Goal: Find specific page/section: Find specific page/section

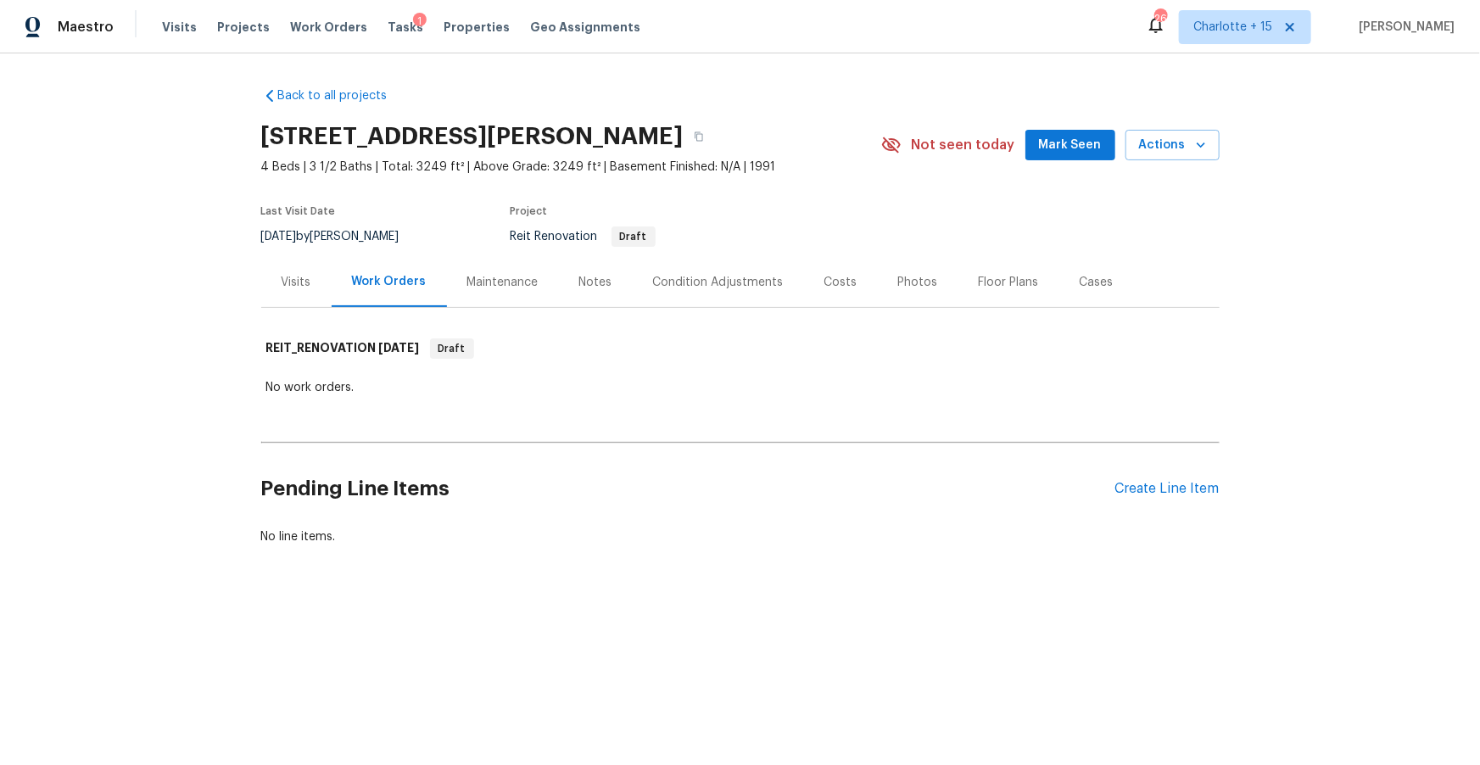
click at [413, 29] on div "1" at bounding box center [420, 21] width 14 height 17
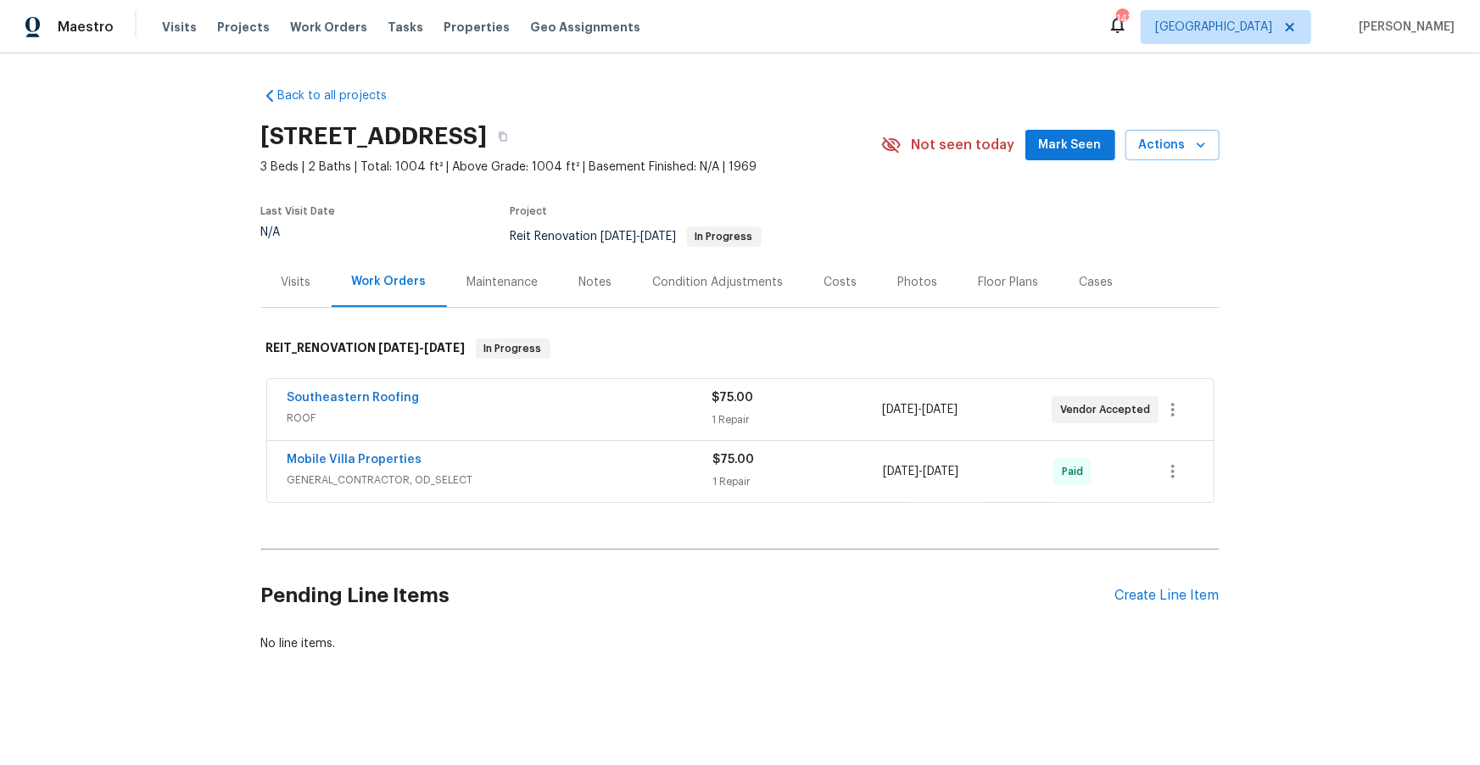
scroll to position [1, 0]
click at [507, 133] on icon "button" at bounding box center [503, 135] width 8 height 9
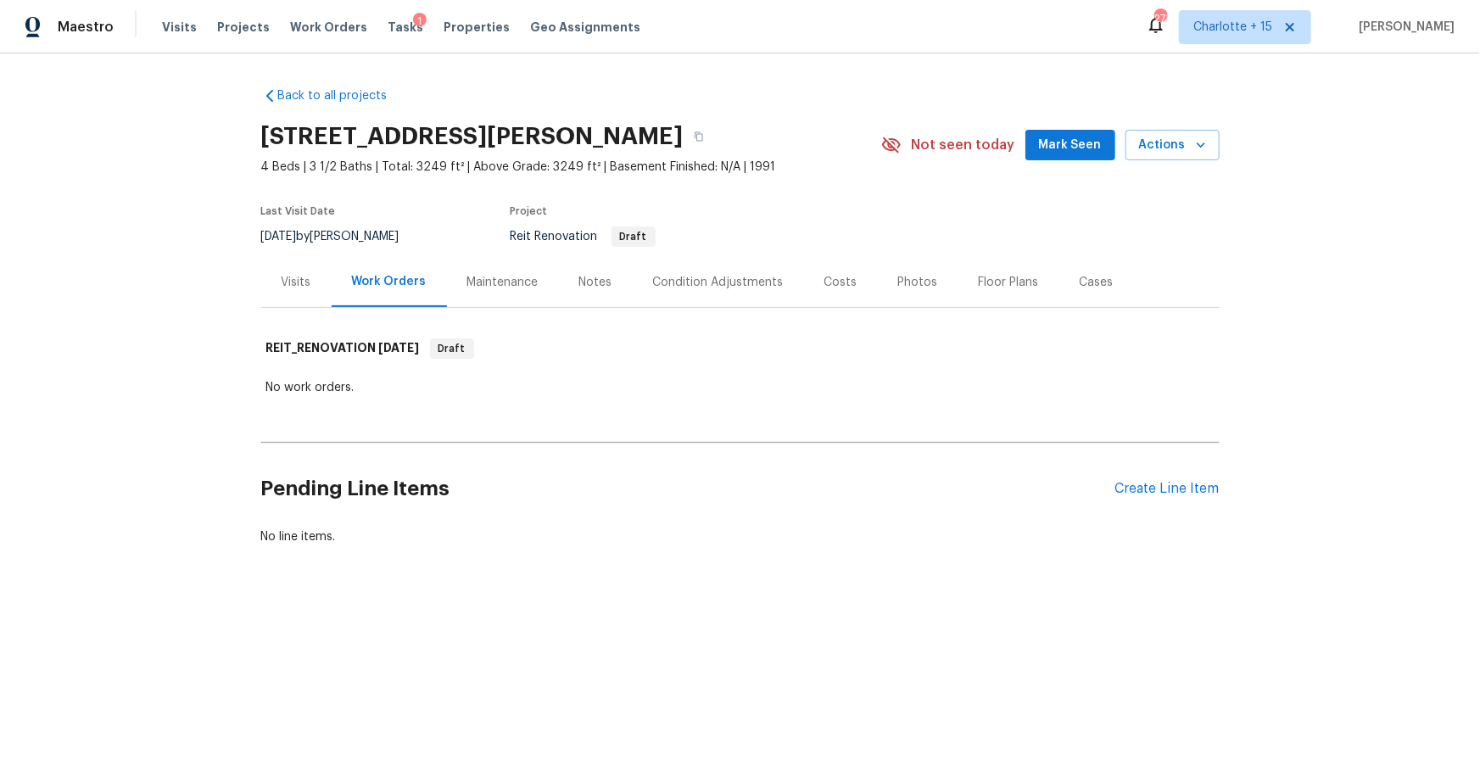
click at [726, 283] on div "Condition Adjustments" at bounding box center [718, 282] width 131 height 17
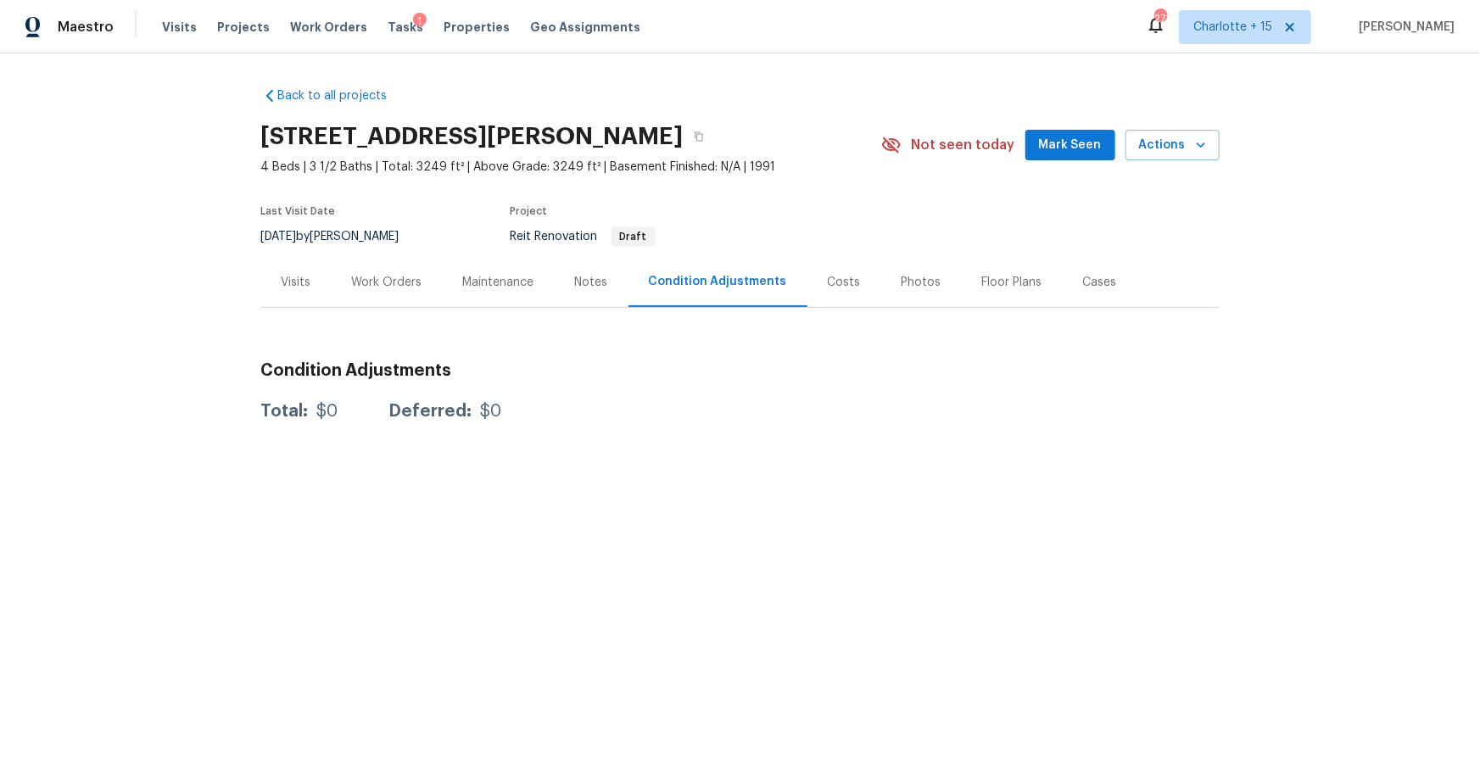
click at [395, 286] on div "Work Orders" at bounding box center [387, 282] width 70 height 17
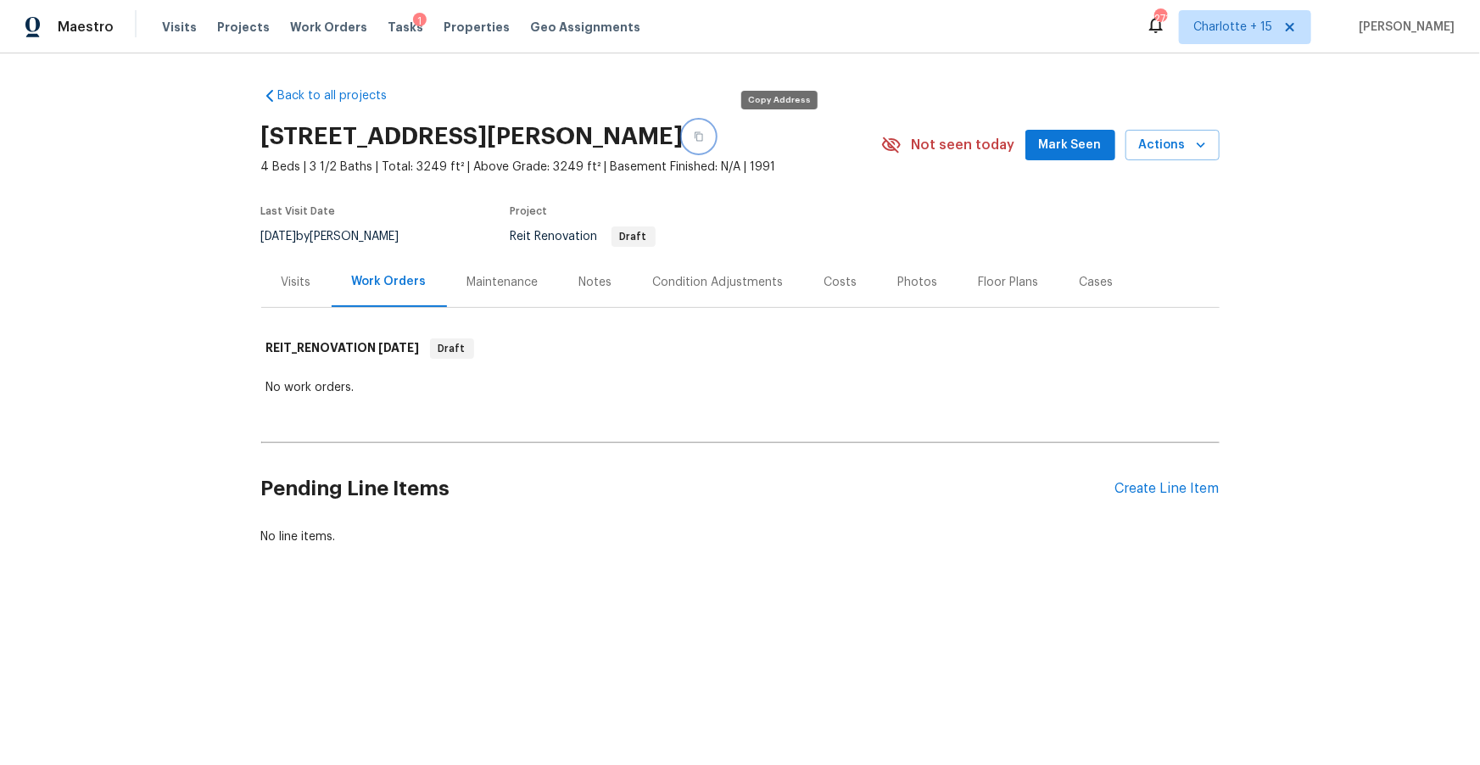
click at [703, 138] on icon "button" at bounding box center [699, 136] width 8 height 9
click at [1294, 23] on icon at bounding box center [1290, 27] width 8 height 8
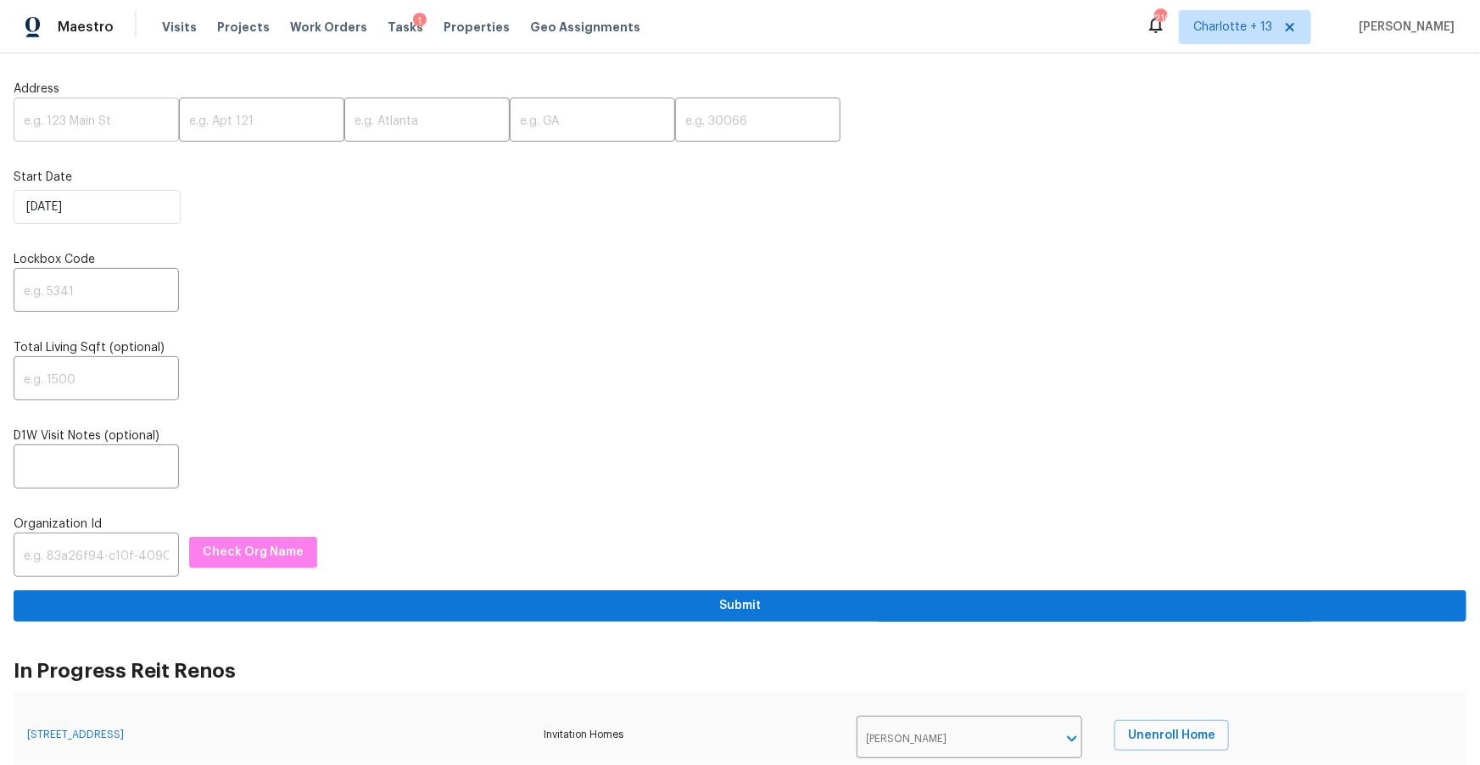
click at [113, 119] on input "text" at bounding box center [96, 122] width 165 height 40
paste input "2303 Pinewood Dr, Decatur, GA 30032"
click at [135, 124] on input "2303 Pinewood Dr, Decatur, GA 30032" at bounding box center [96, 122] width 165 height 40
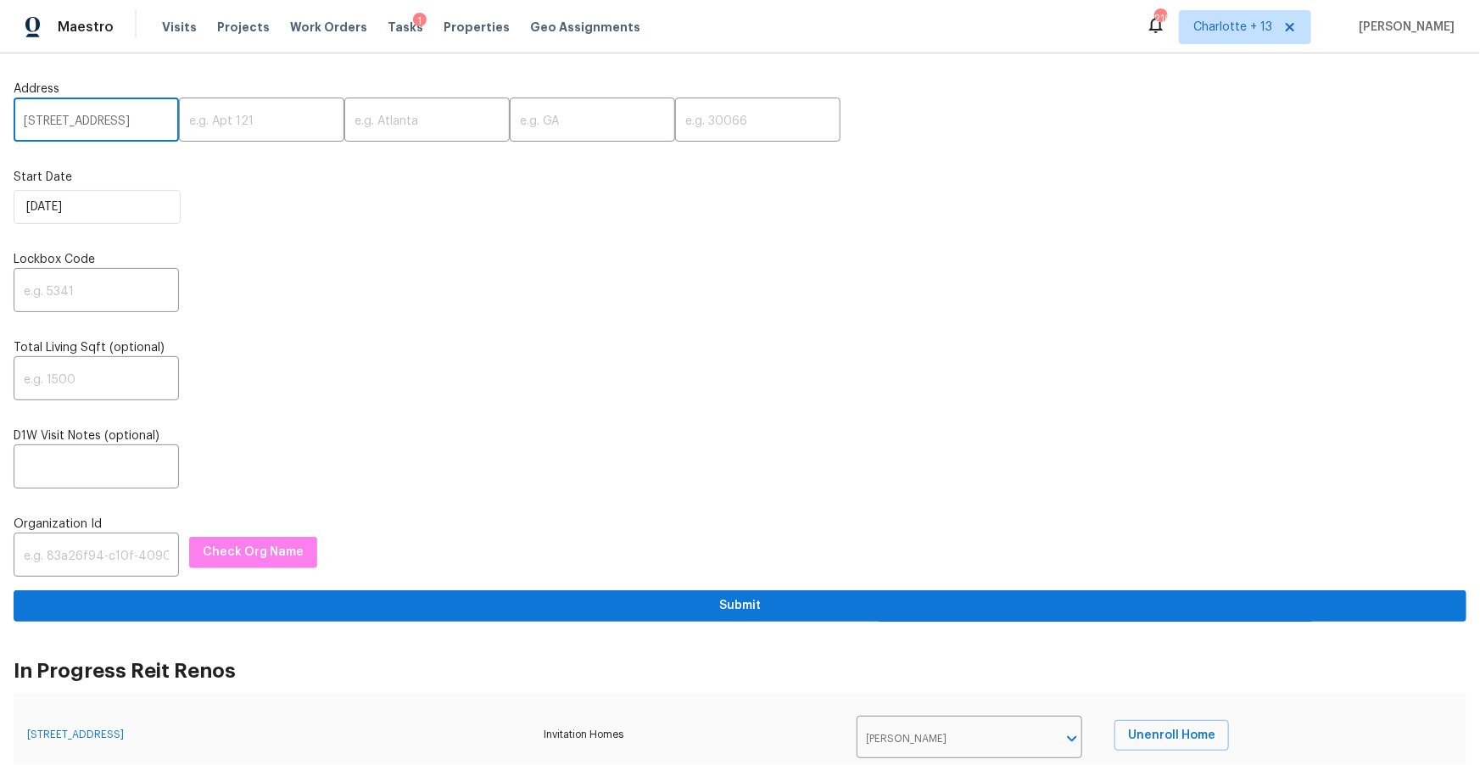
scroll to position [0, 45]
type input "2303 Pinewood Dr, Decatur, GA"
click at [716, 127] on input "text" at bounding box center [757, 122] width 165 height 40
paste input "30032"
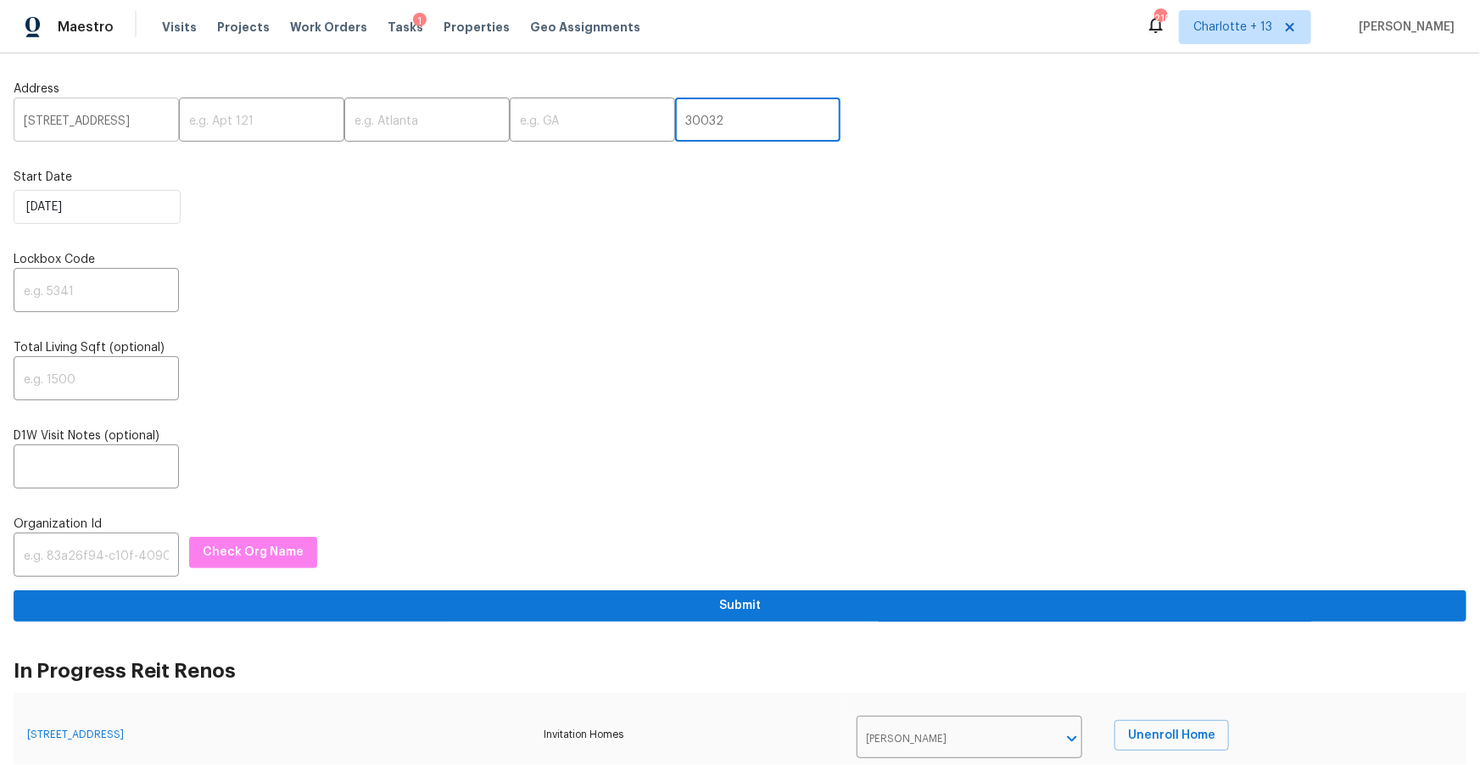
type input "30032"
click at [146, 126] on input "2303 Pinewood Dr, Decatur, GA" at bounding box center [96, 122] width 165 height 40
type input "2303 Pinewood Dr,, GA"
click at [352, 126] on input "text" at bounding box center [426, 122] width 165 height 40
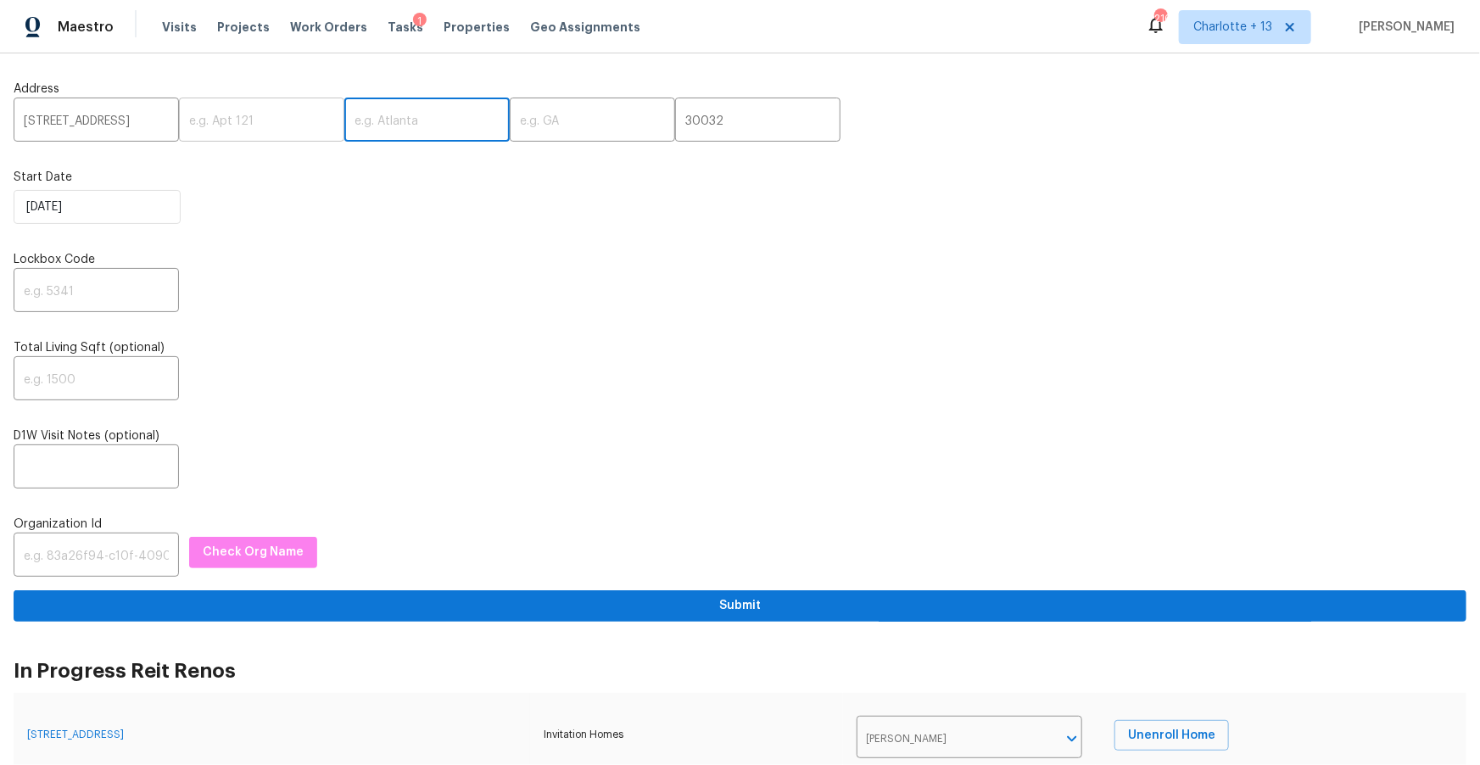
paste input "Decatur"
type input "Decatur"
click at [149, 120] on input "2303 Pinewood Dr,, GA" at bounding box center [96, 122] width 165 height 40
type input "2303 Pinewood Dr,,"
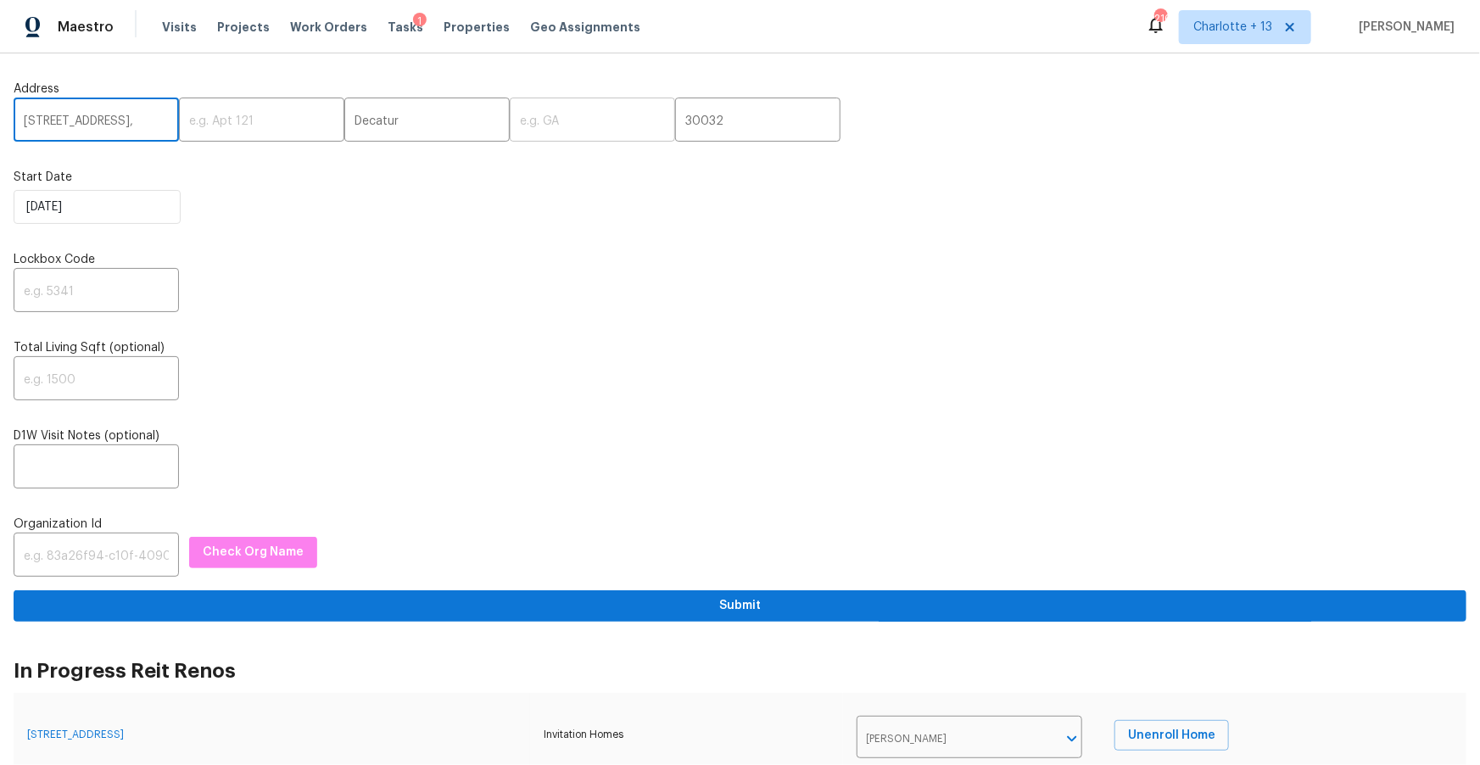
click at [529, 123] on input "text" at bounding box center [592, 122] width 165 height 40
paste input "GA"
type input "GA"
click at [143, 120] on input "2303 Pinewood Dr,," at bounding box center [96, 122] width 165 height 40
paste input "3236"
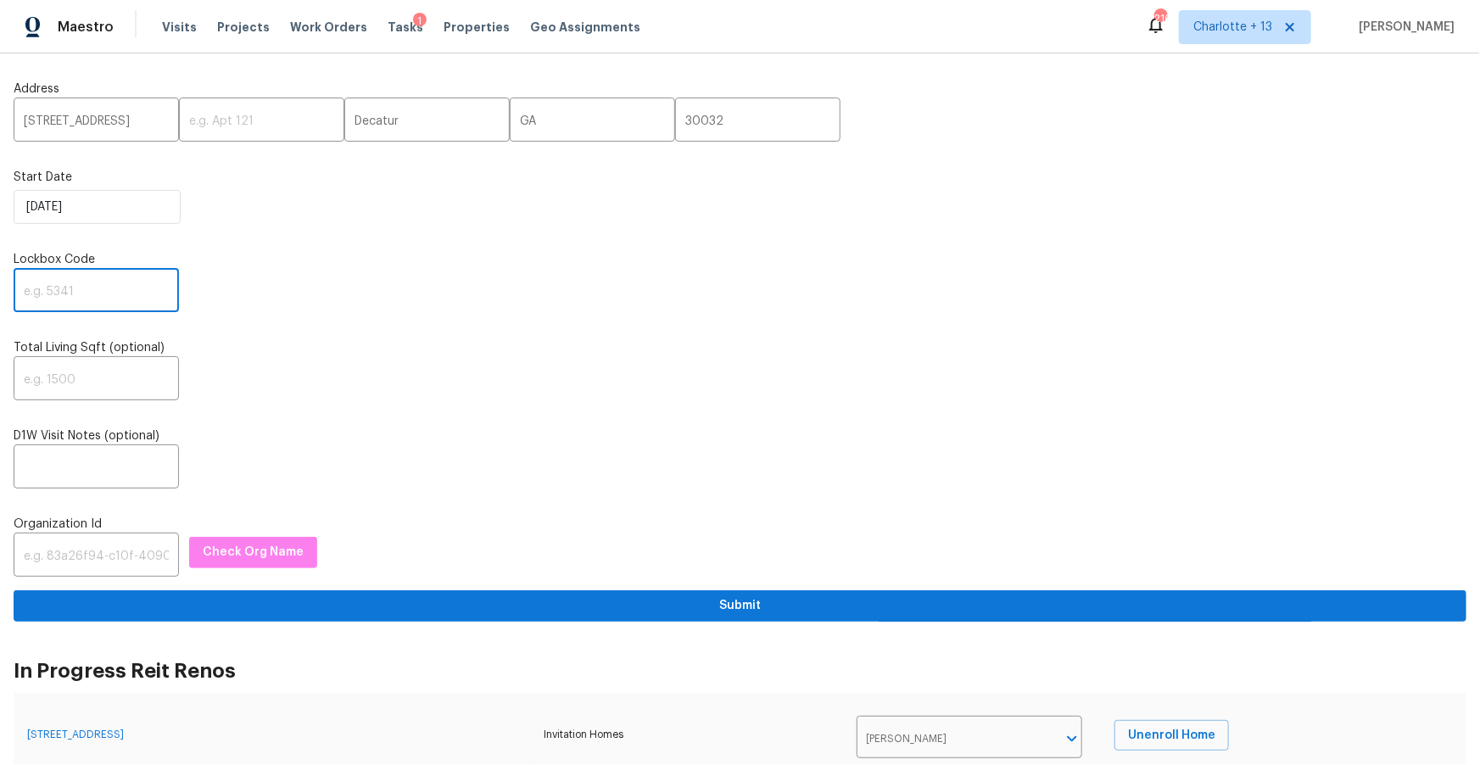
click at [109, 308] on input "text" at bounding box center [96, 292] width 165 height 40
type input "2303 Pinewood Dr"
click at [107, 302] on input "text" at bounding box center [96, 292] width 165 height 40
paste input "3236"
type input "3236"
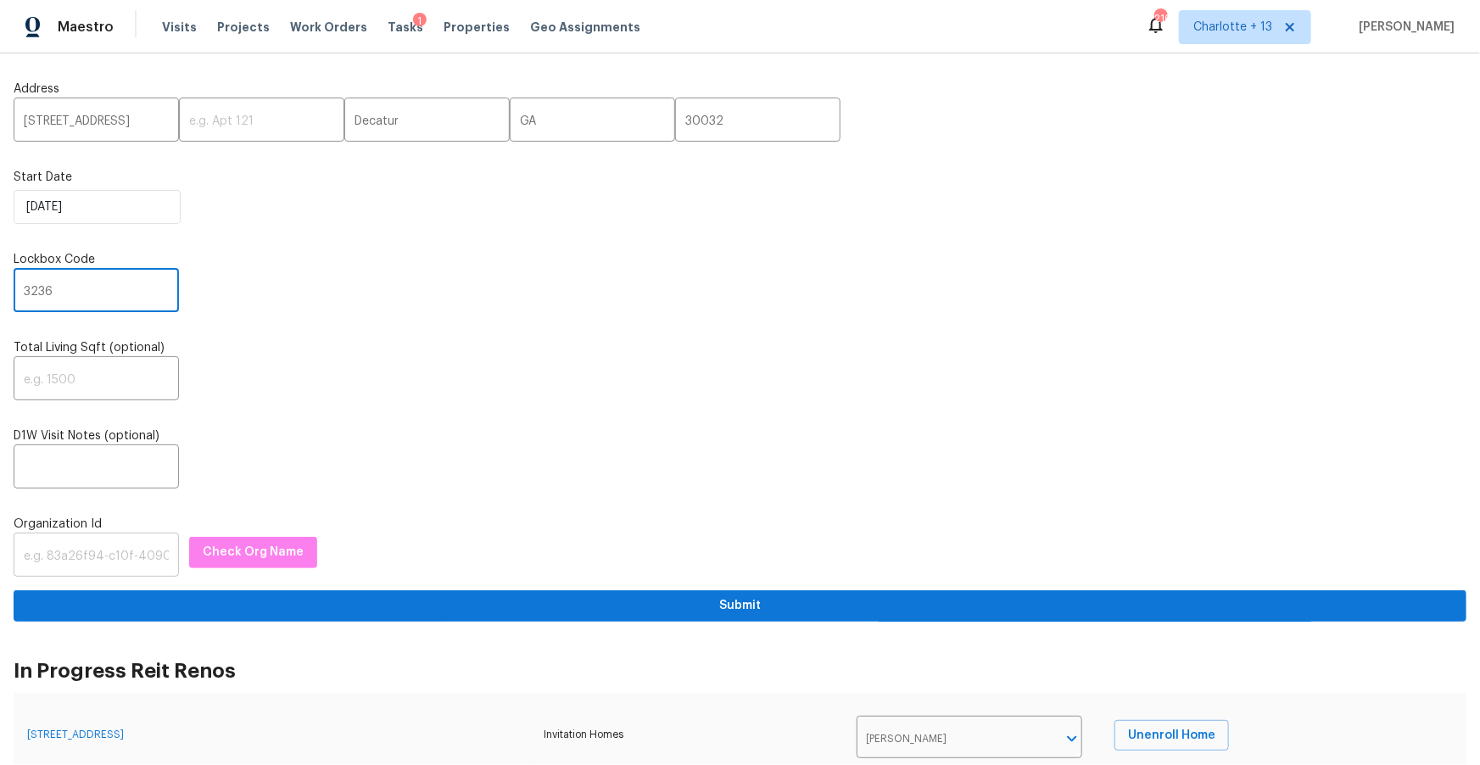
click at [87, 557] on input "text" at bounding box center [96, 557] width 165 height 40
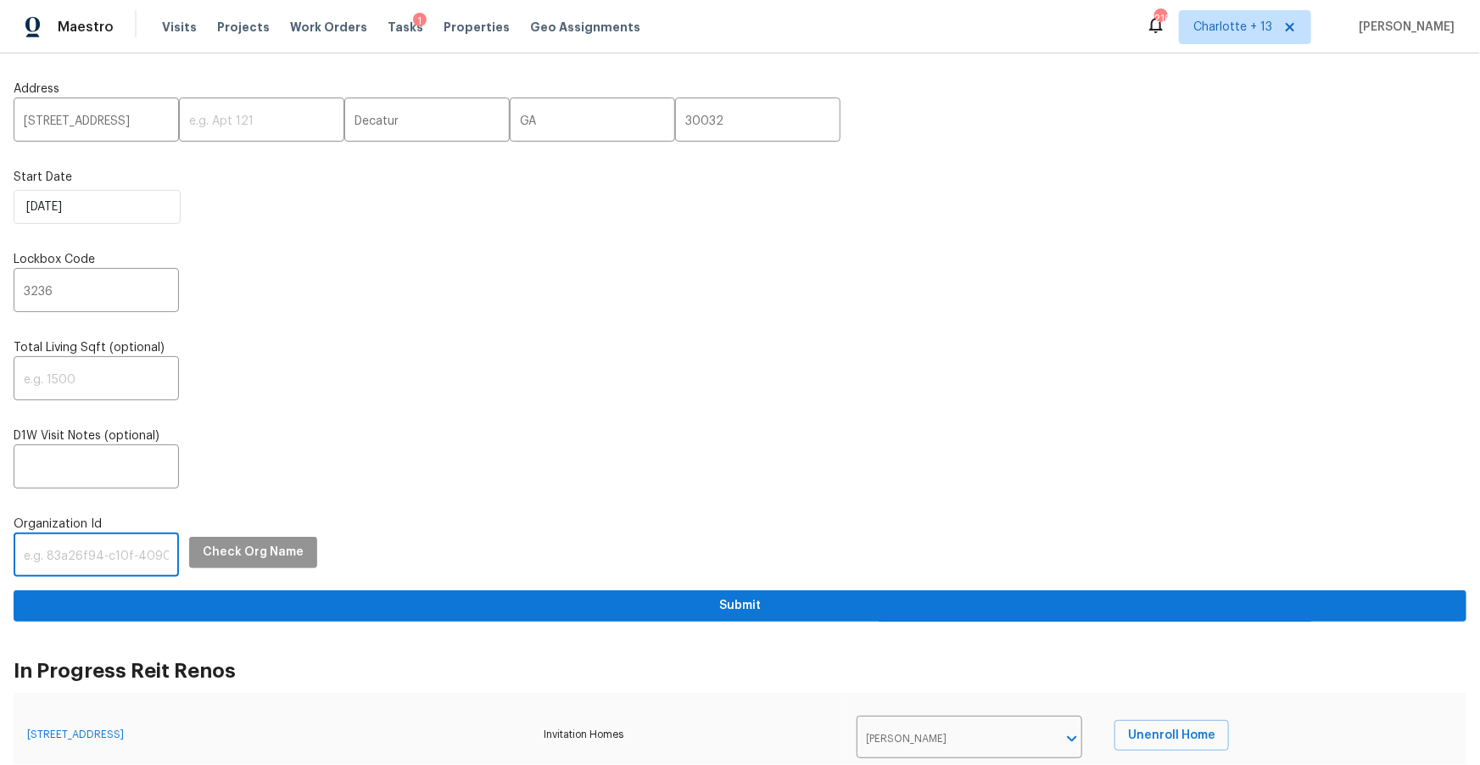
paste input "1349d153-b359-4f9b-b4dd-758ff939cc37"
type input "1349d153-b359-4f9b-b4dd-758ff939cc37"
click at [210, 551] on span "Check Org Name" at bounding box center [253, 552] width 101 height 21
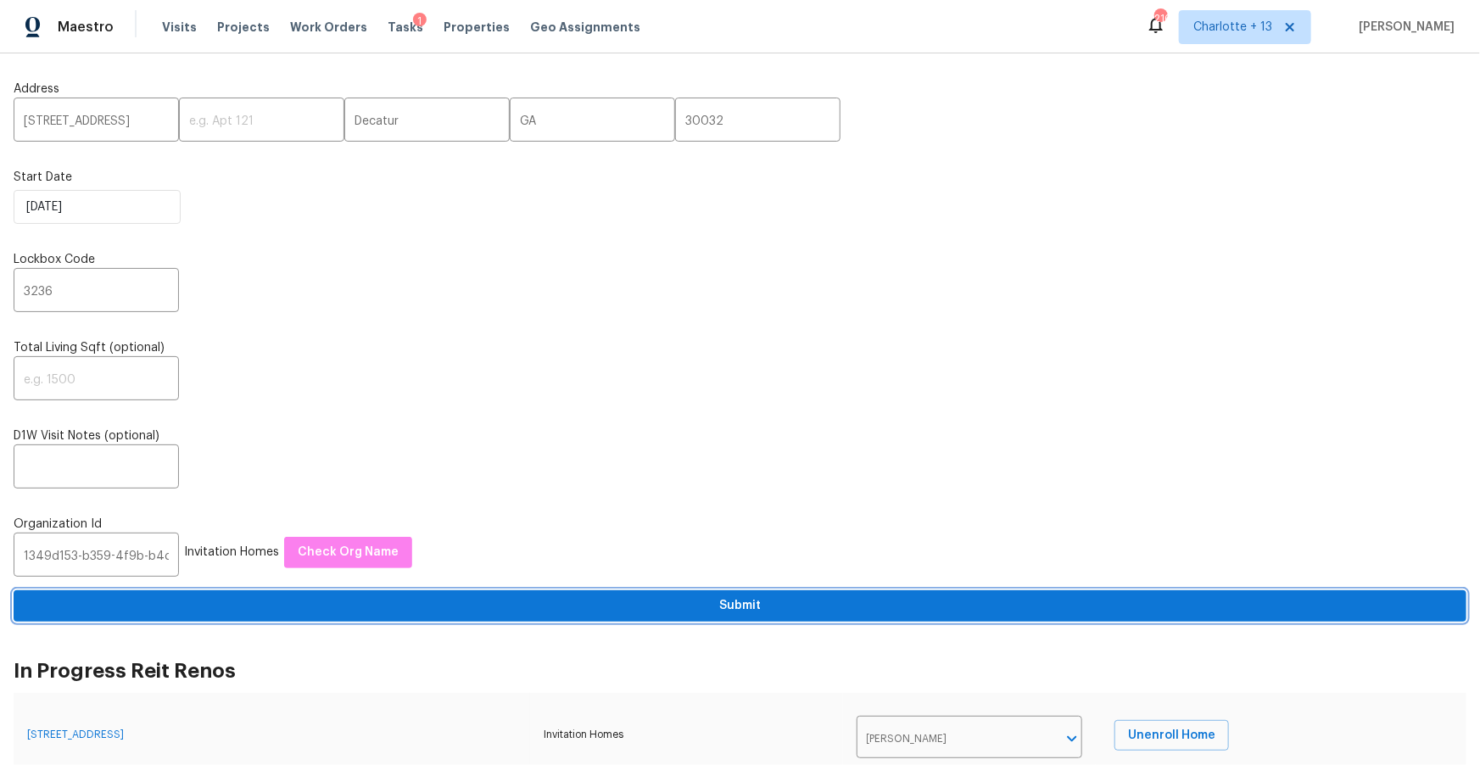
click at [331, 611] on span "Submit" at bounding box center [740, 605] width 1426 height 21
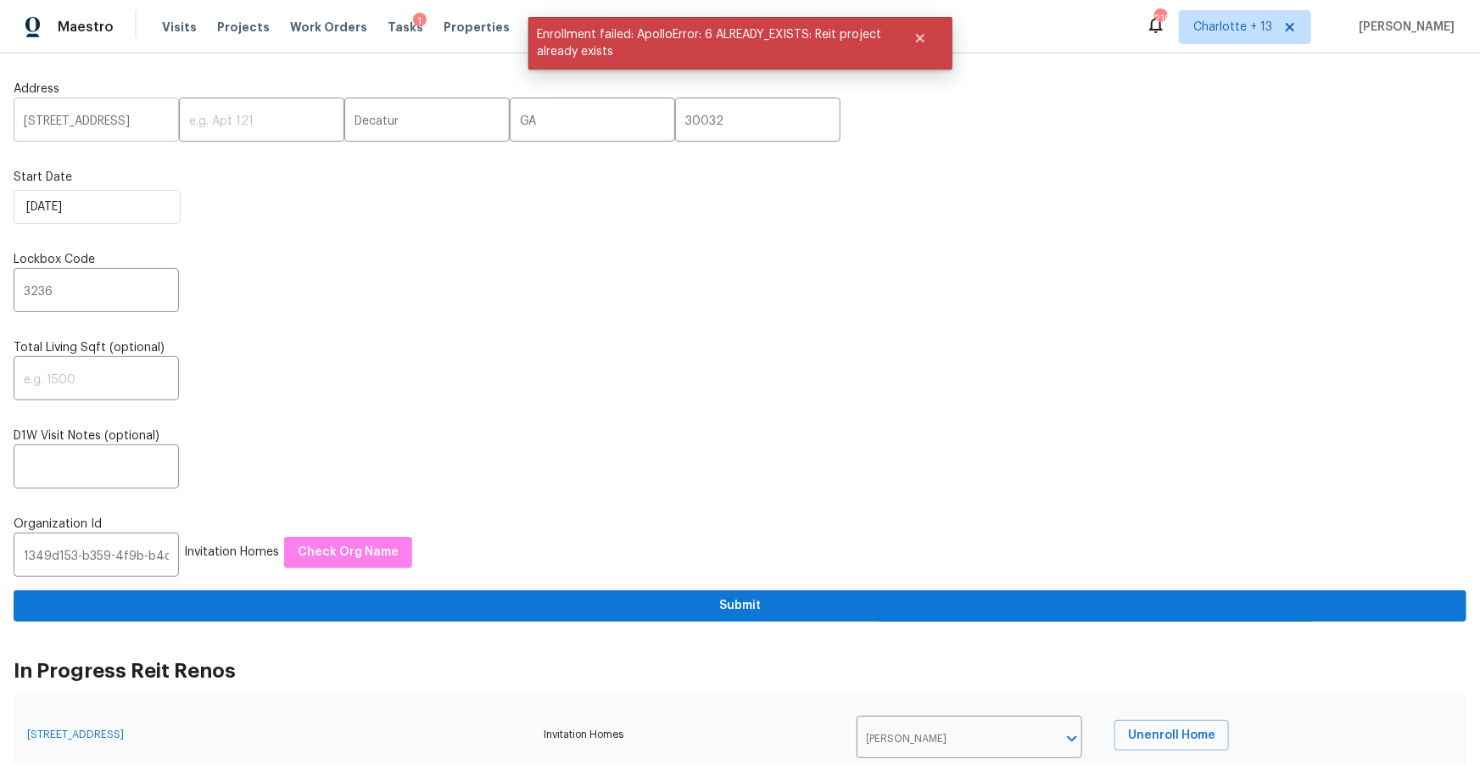
click at [109, 123] on input "2303 Pinewood Dr" at bounding box center [96, 122] width 165 height 40
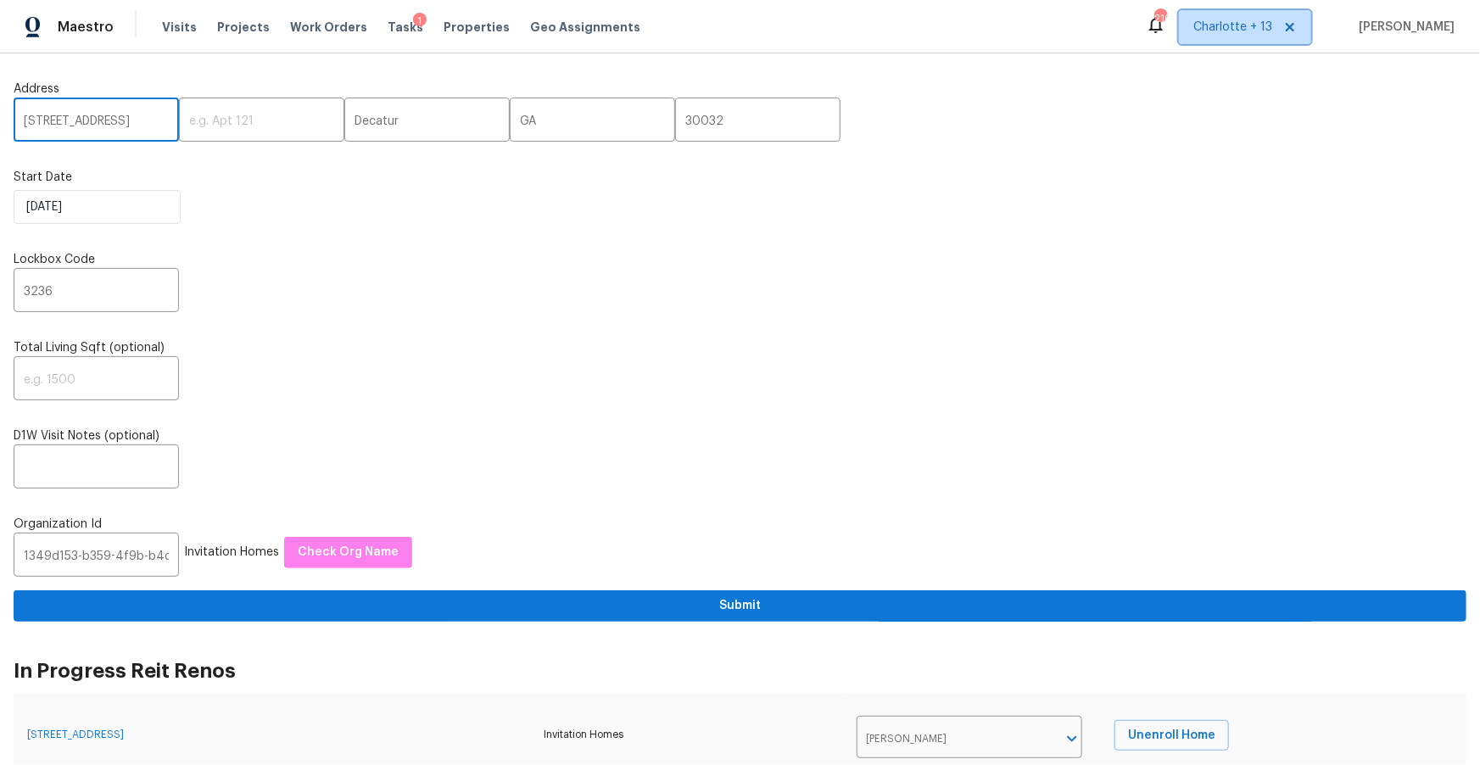
click at [1297, 27] on icon at bounding box center [1290, 27] width 14 height 14
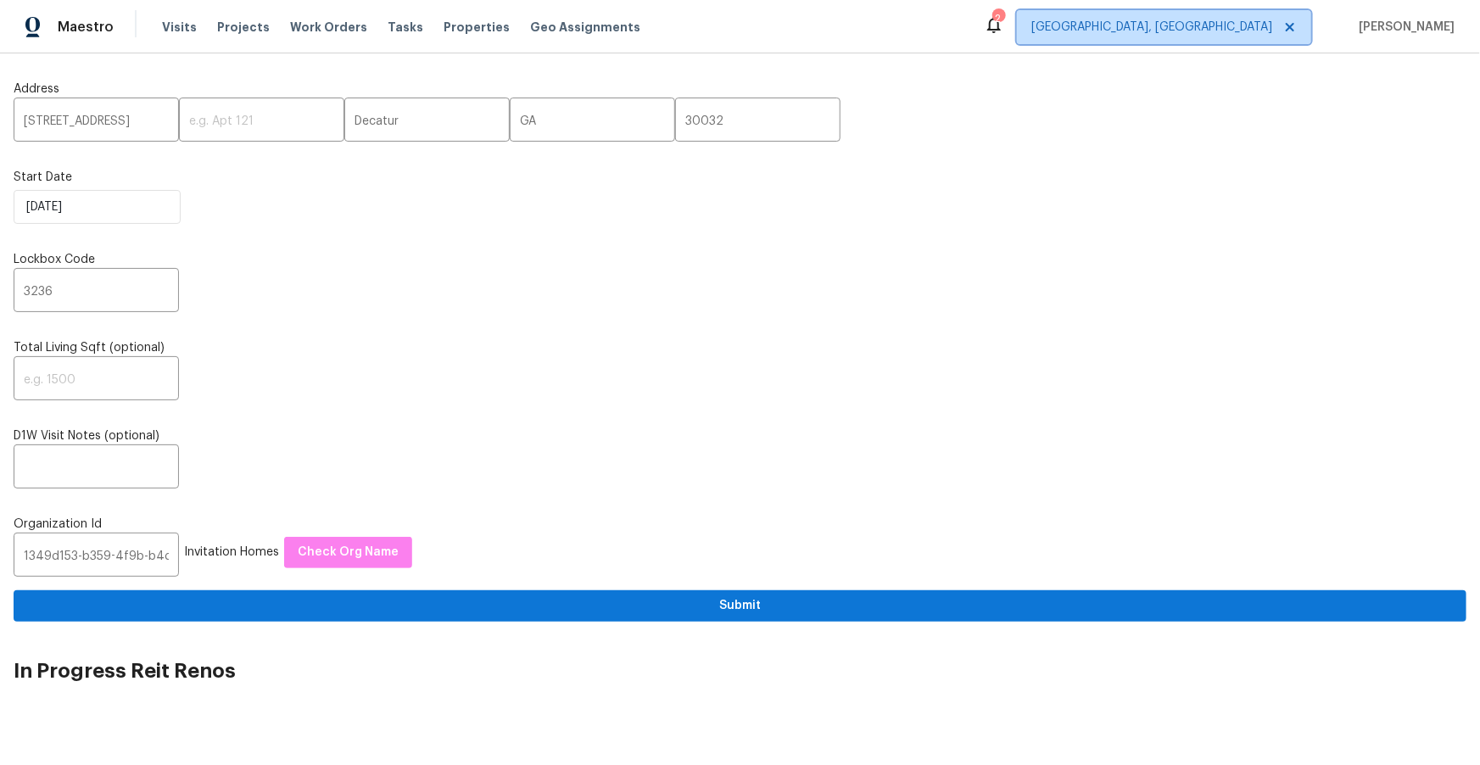
click at [1240, 28] on span "Albuquerque, NM" at bounding box center [1151, 27] width 241 height 17
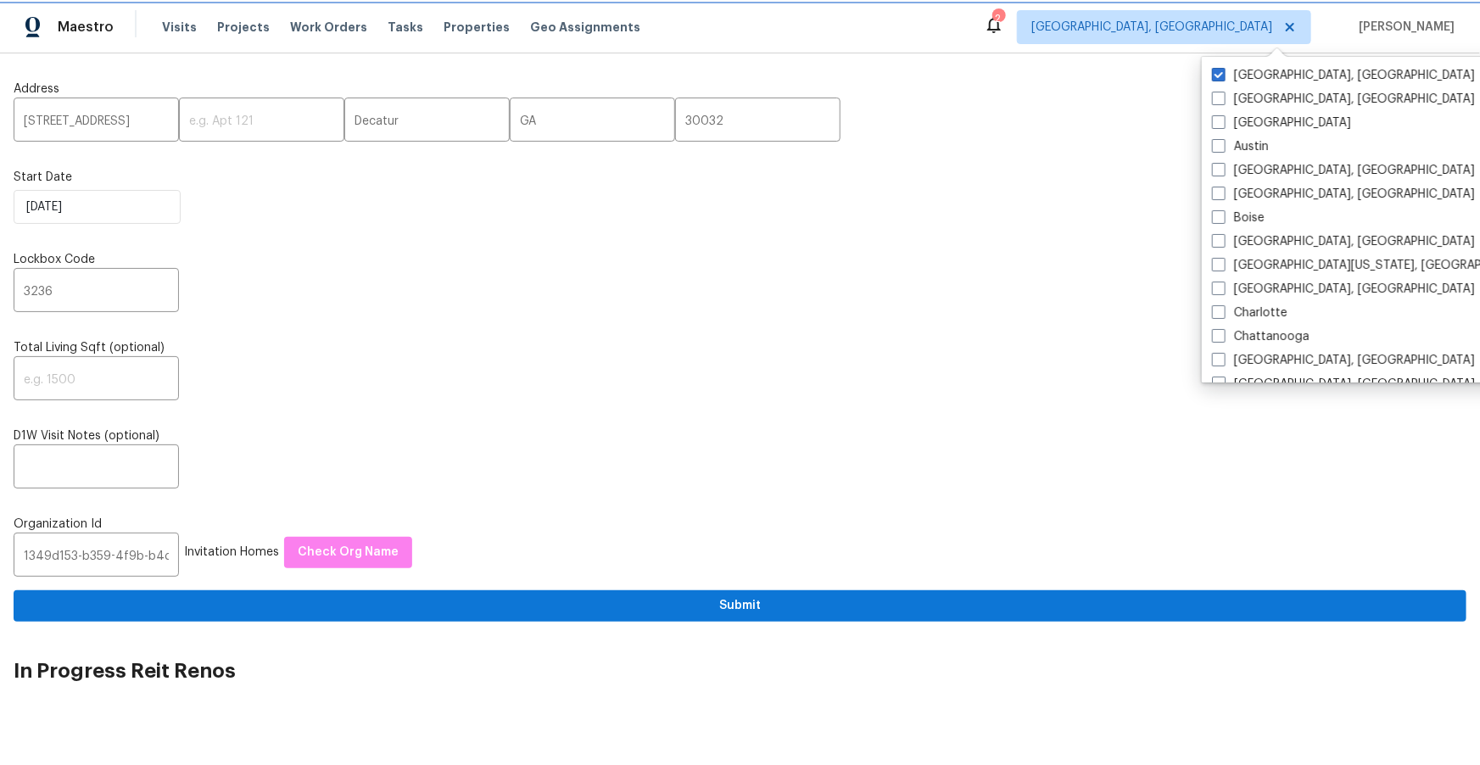
click at [1240, 28] on span "Albuquerque, NM" at bounding box center [1151, 27] width 241 height 17
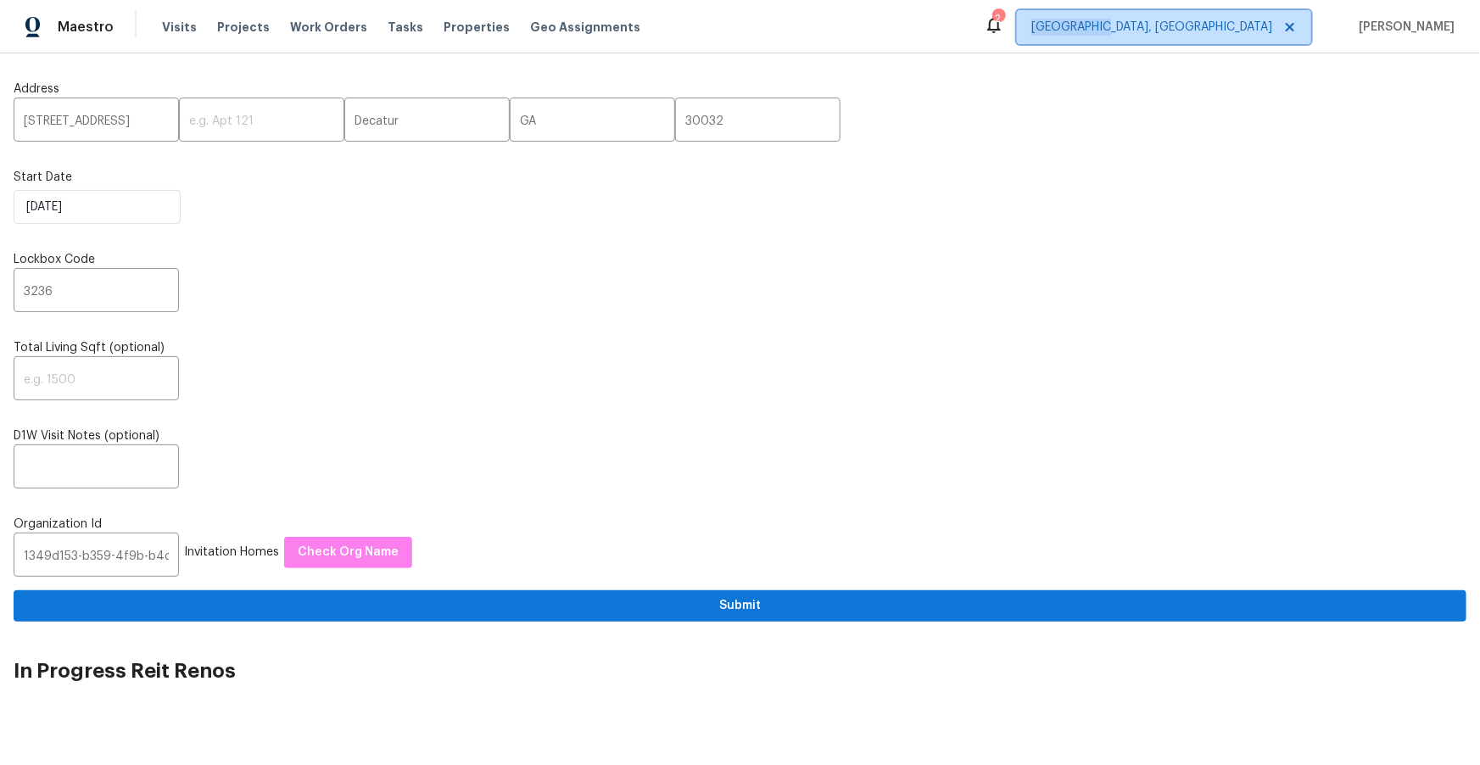
click at [1240, 28] on span "Albuquerque, NM" at bounding box center [1151, 27] width 241 height 17
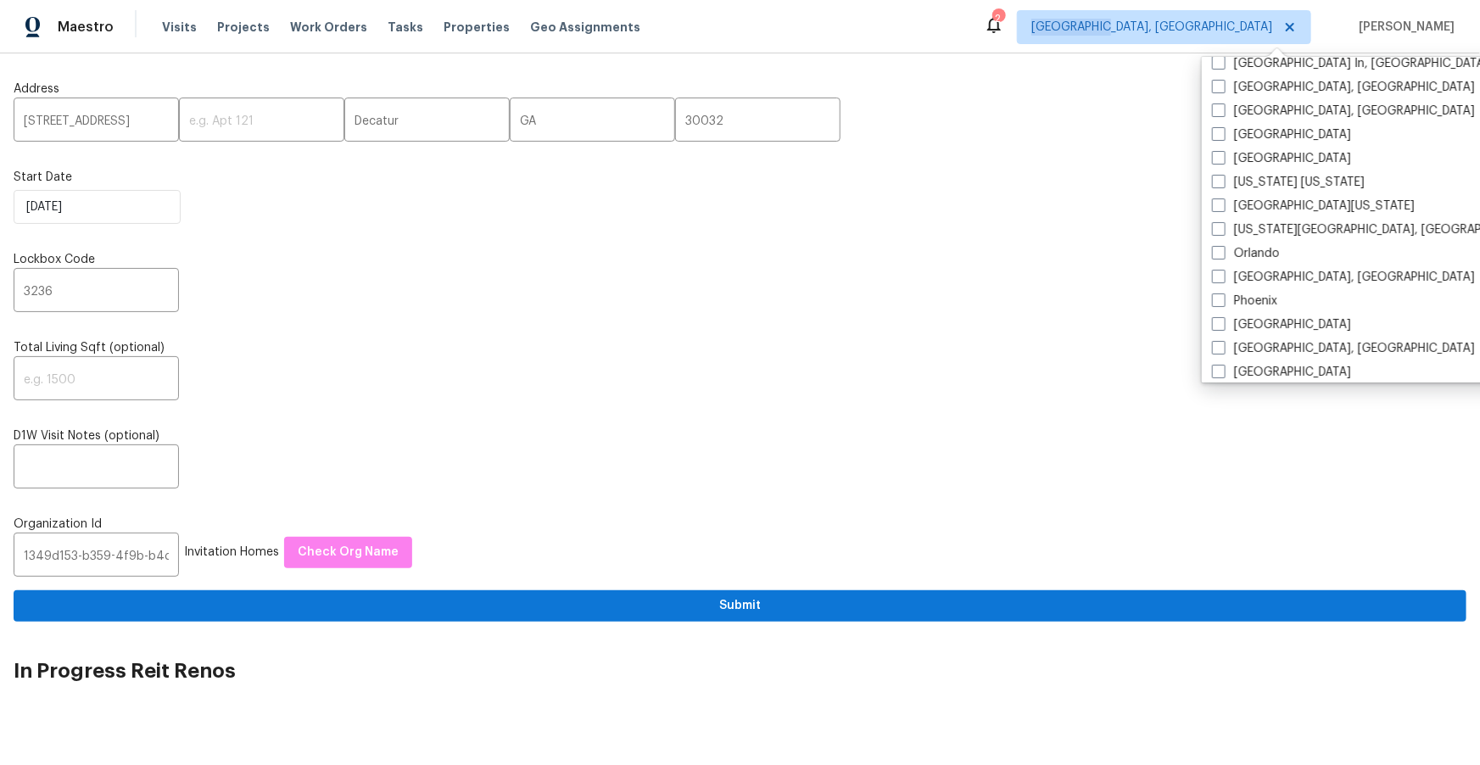
scroll to position [759, 0]
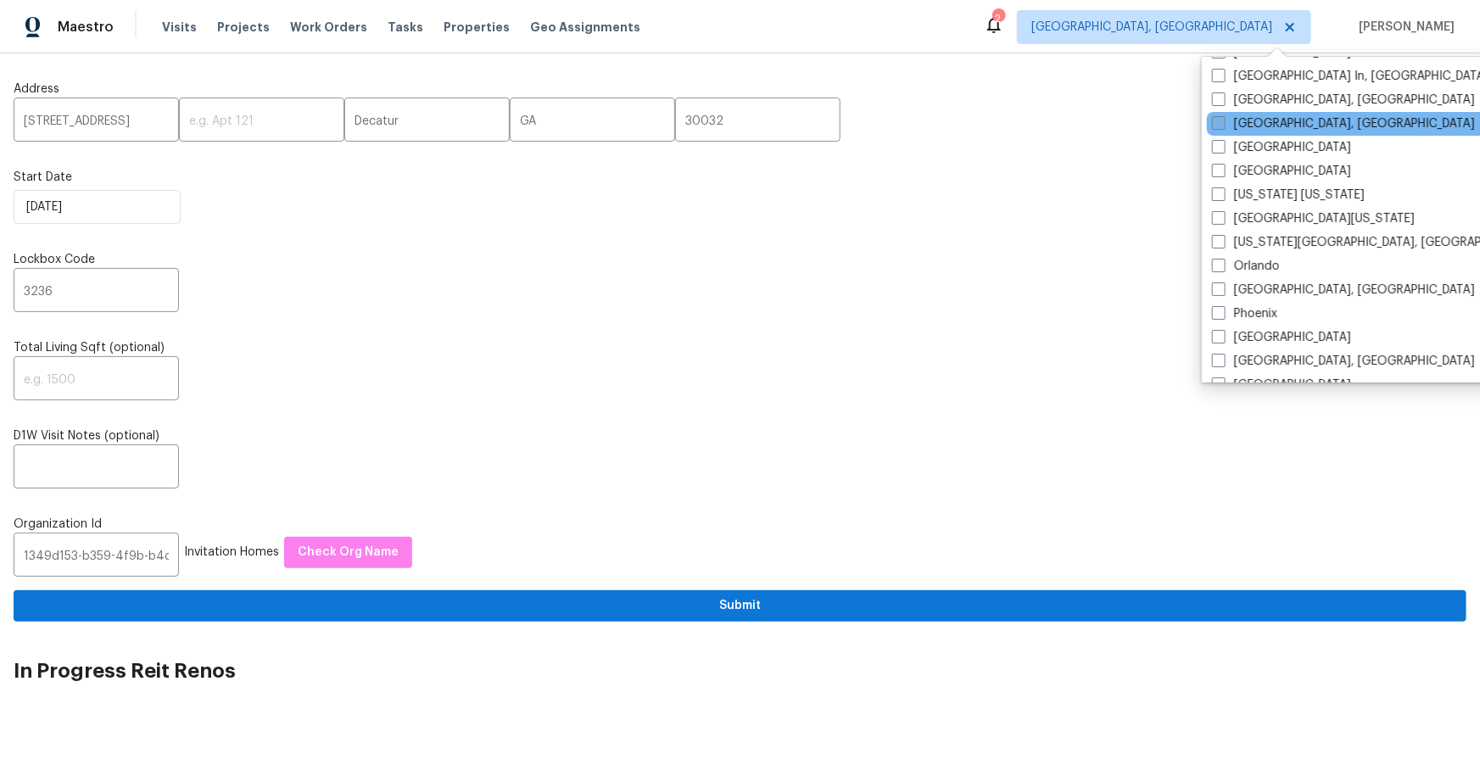
click at [1244, 124] on label "[GEOGRAPHIC_DATA], [GEOGRAPHIC_DATA]" at bounding box center [1343, 123] width 263 height 17
click at [1223, 124] on input "[GEOGRAPHIC_DATA], [GEOGRAPHIC_DATA]" at bounding box center [1217, 120] width 11 height 11
checkbox input "true"
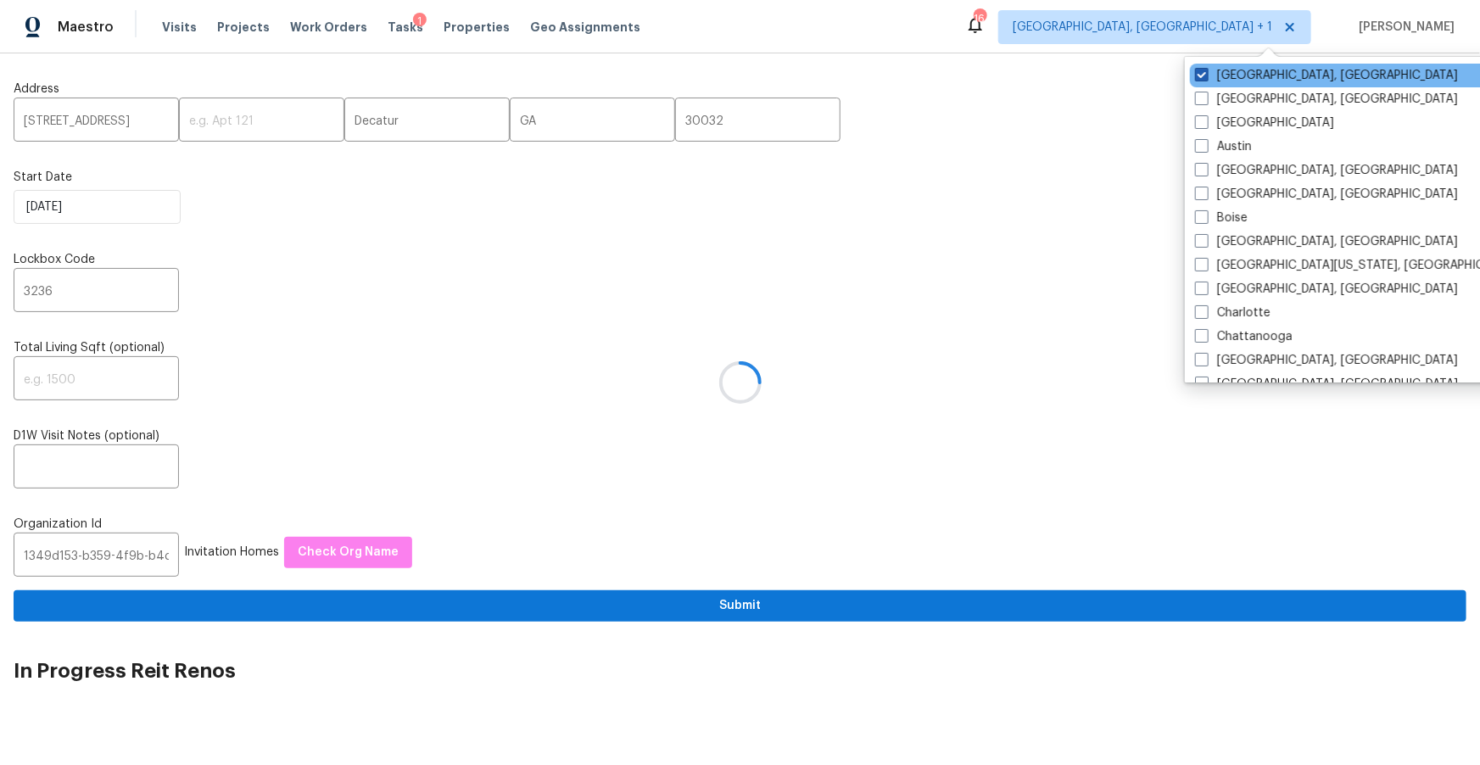
click at [1203, 68] on span at bounding box center [1202, 75] width 14 height 14
click at [1203, 68] on input "Albuquerque, NM" at bounding box center [1200, 72] width 11 height 11
checkbox input "false"
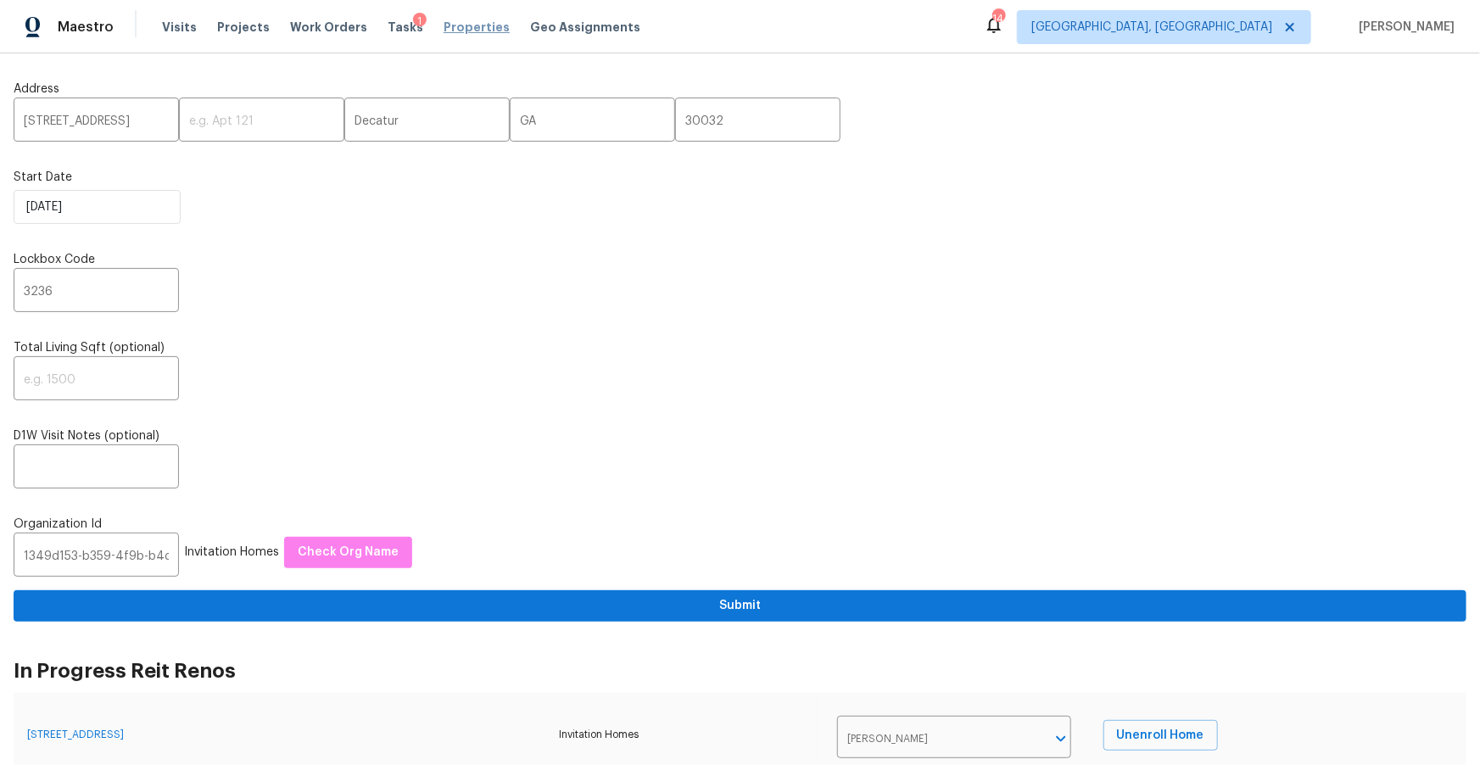
click at [456, 25] on span "Properties" at bounding box center [477, 27] width 66 height 17
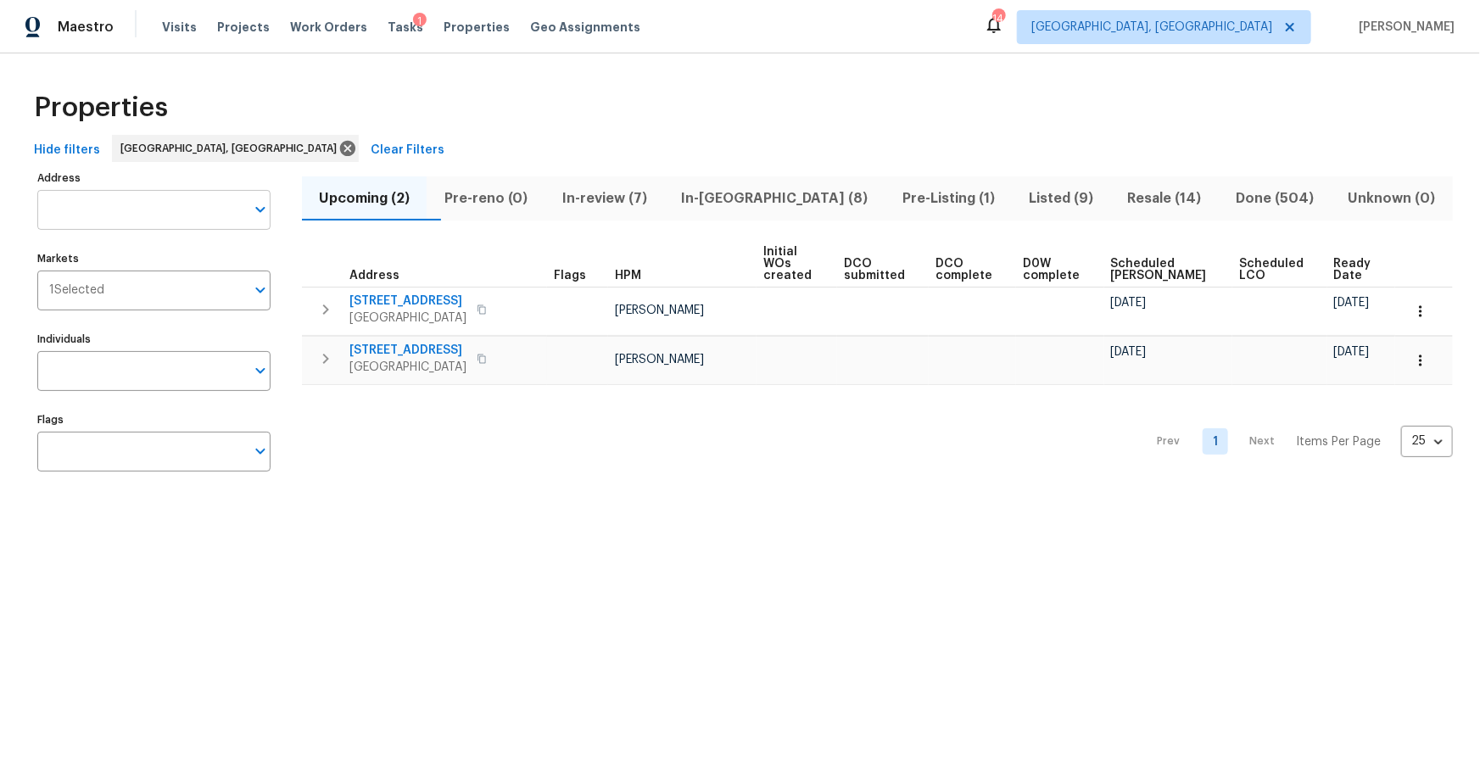
click at [181, 212] on input "Address" at bounding box center [141, 210] width 208 height 40
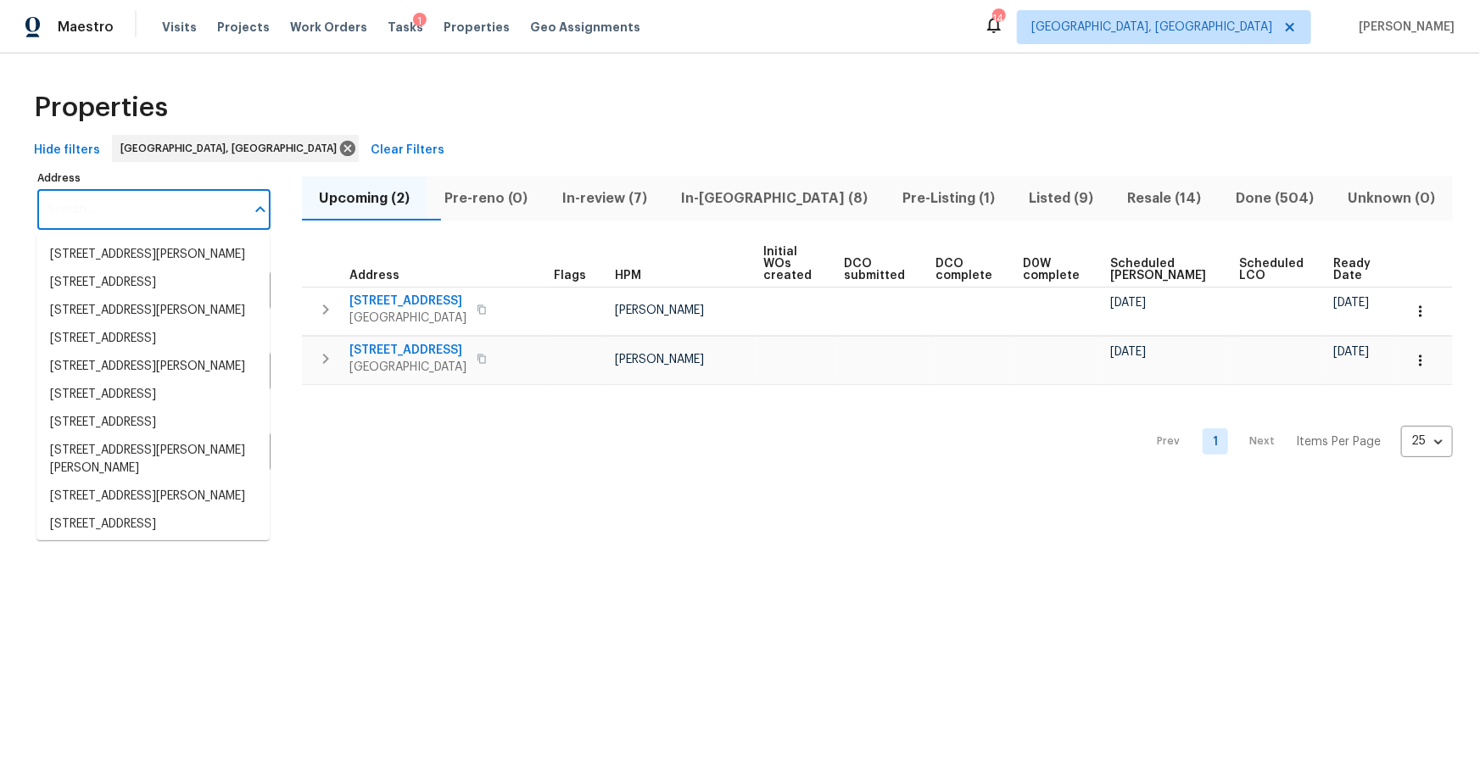
paste input "11256 59th St N"
type input "11256 59th St N"
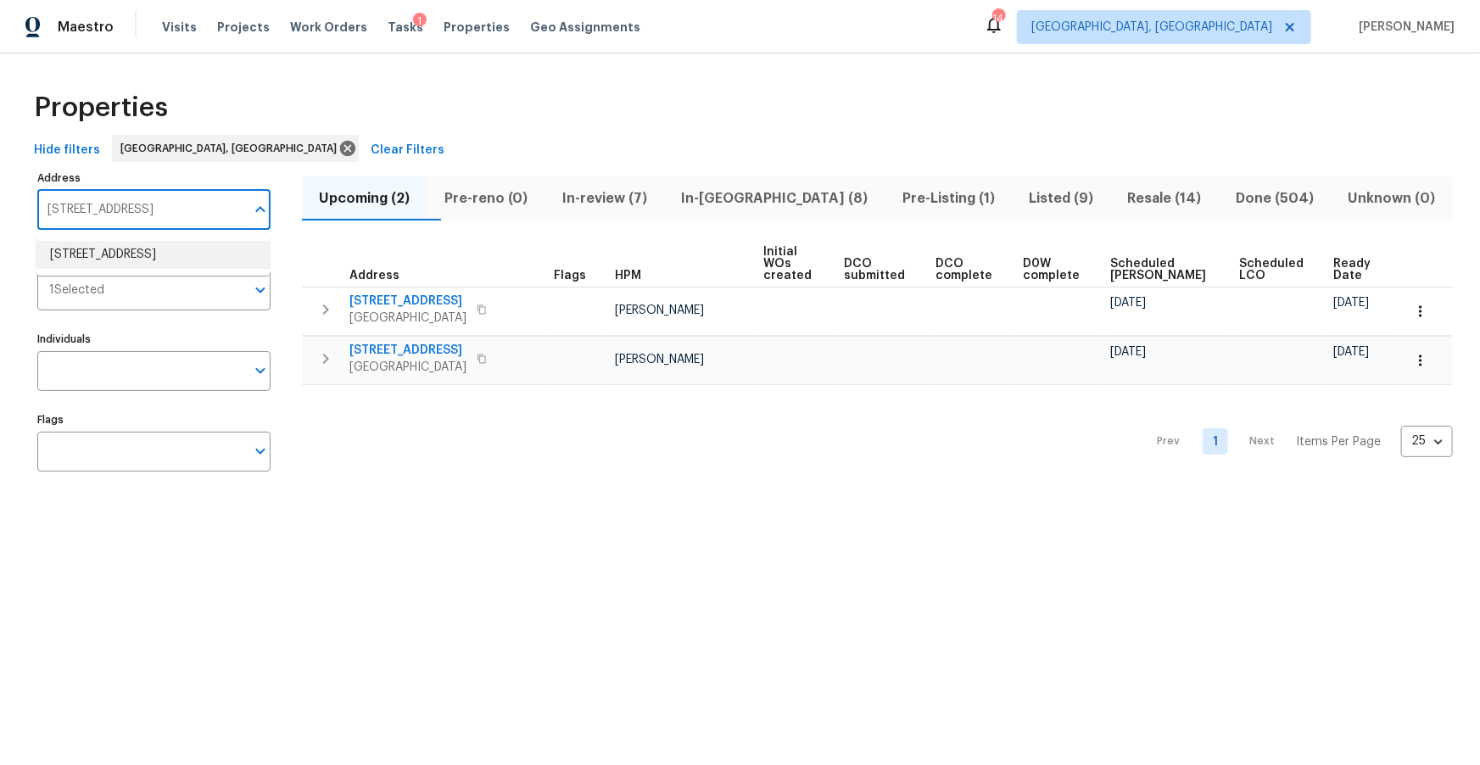
click at [149, 254] on li "11256 59th St N West Palm Beach FL 33411" at bounding box center [152, 255] width 233 height 28
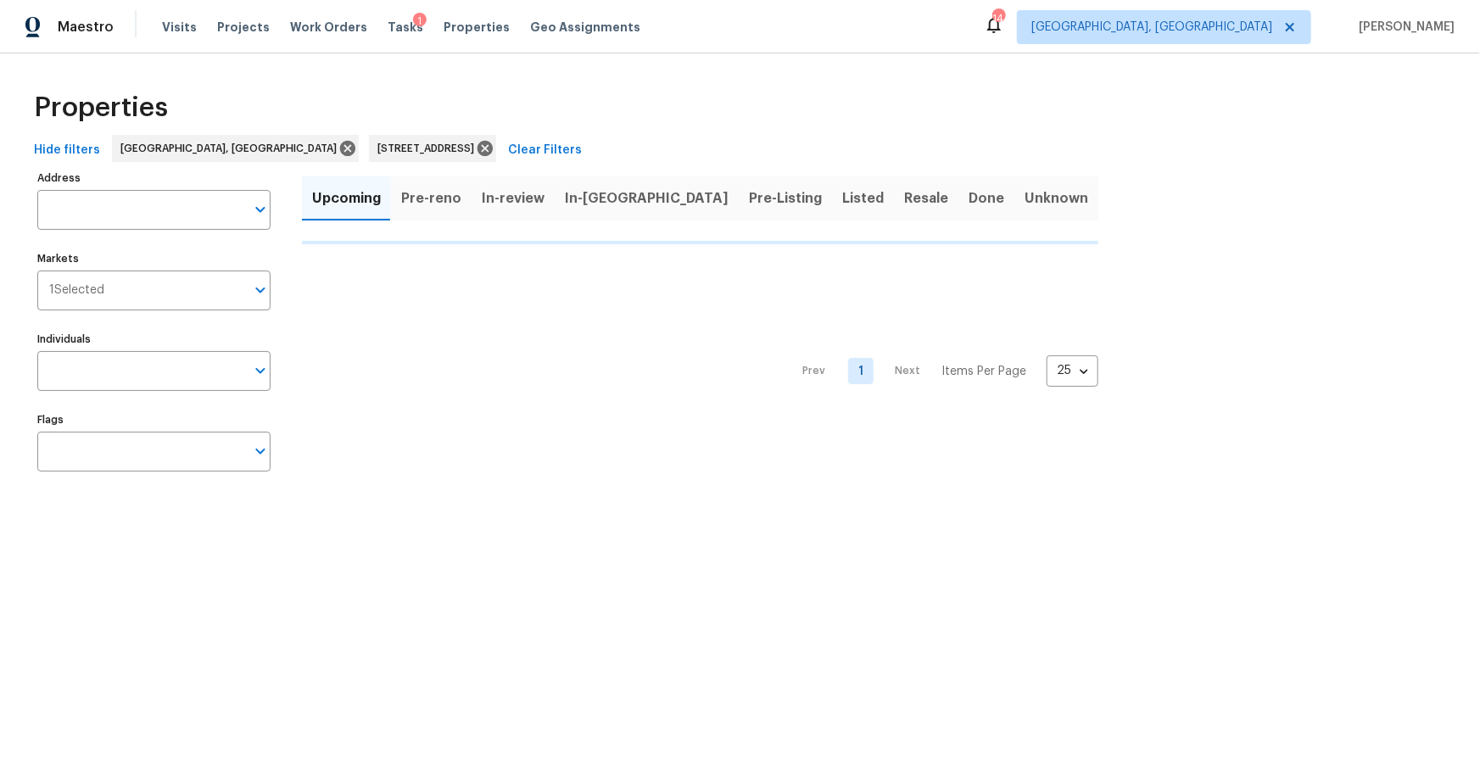
type input "11256 59th St N West Palm Beach FL 33411"
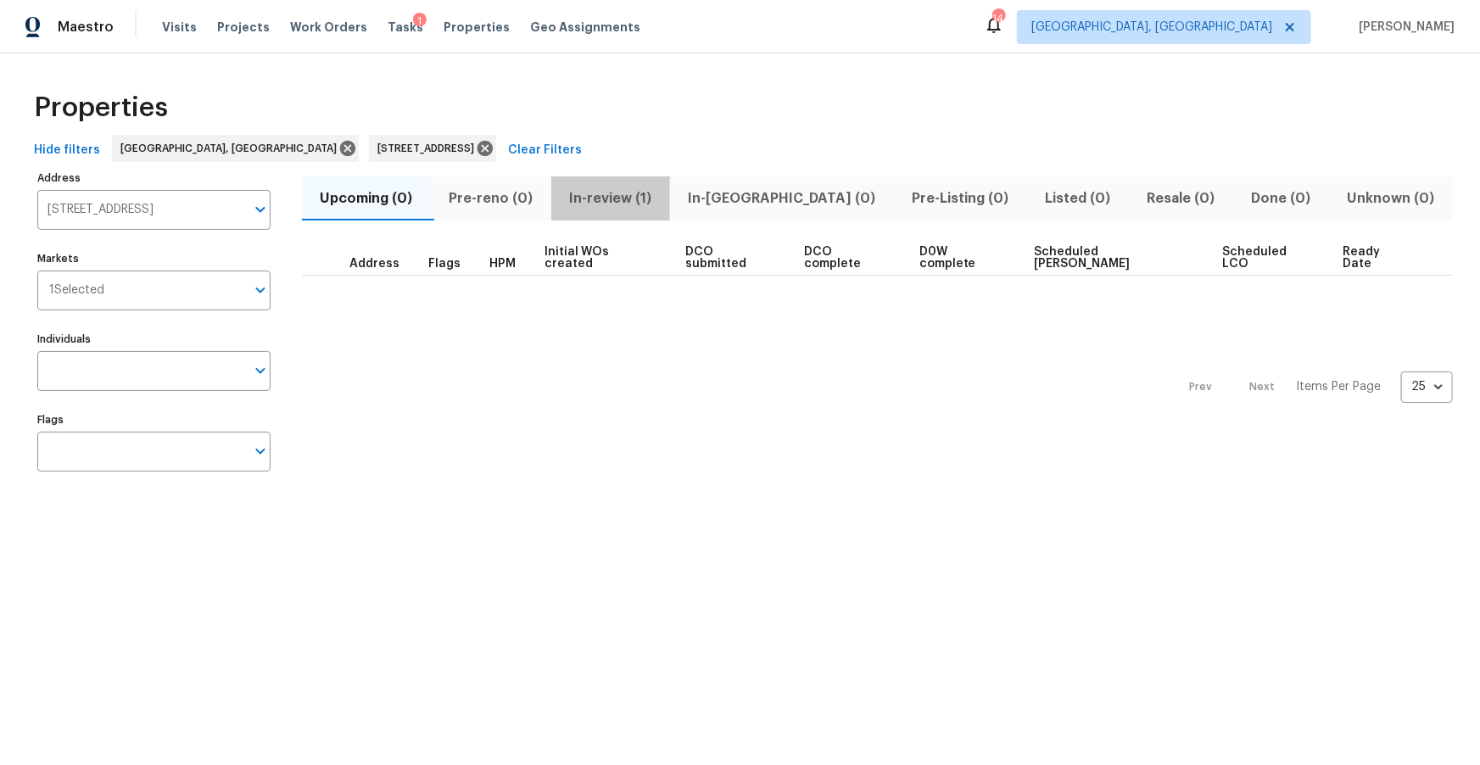
click at [638, 199] on span "In-review (1)" at bounding box center [610, 199] width 98 height 24
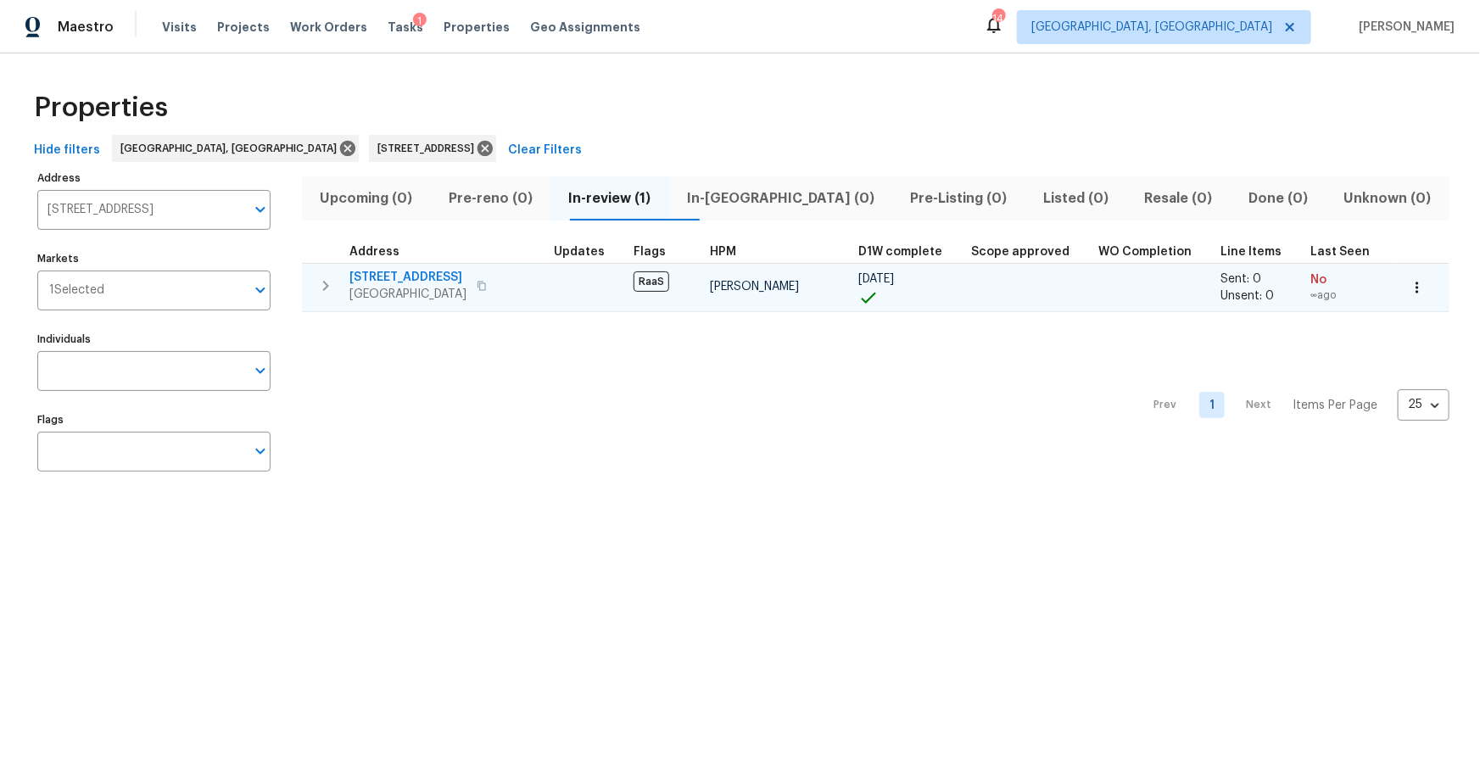
click at [415, 276] on span "11256 59th St N" at bounding box center [407, 277] width 117 height 17
click at [367, 272] on span "11256 59th St N" at bounding box center [407, 277] width 117 height 17
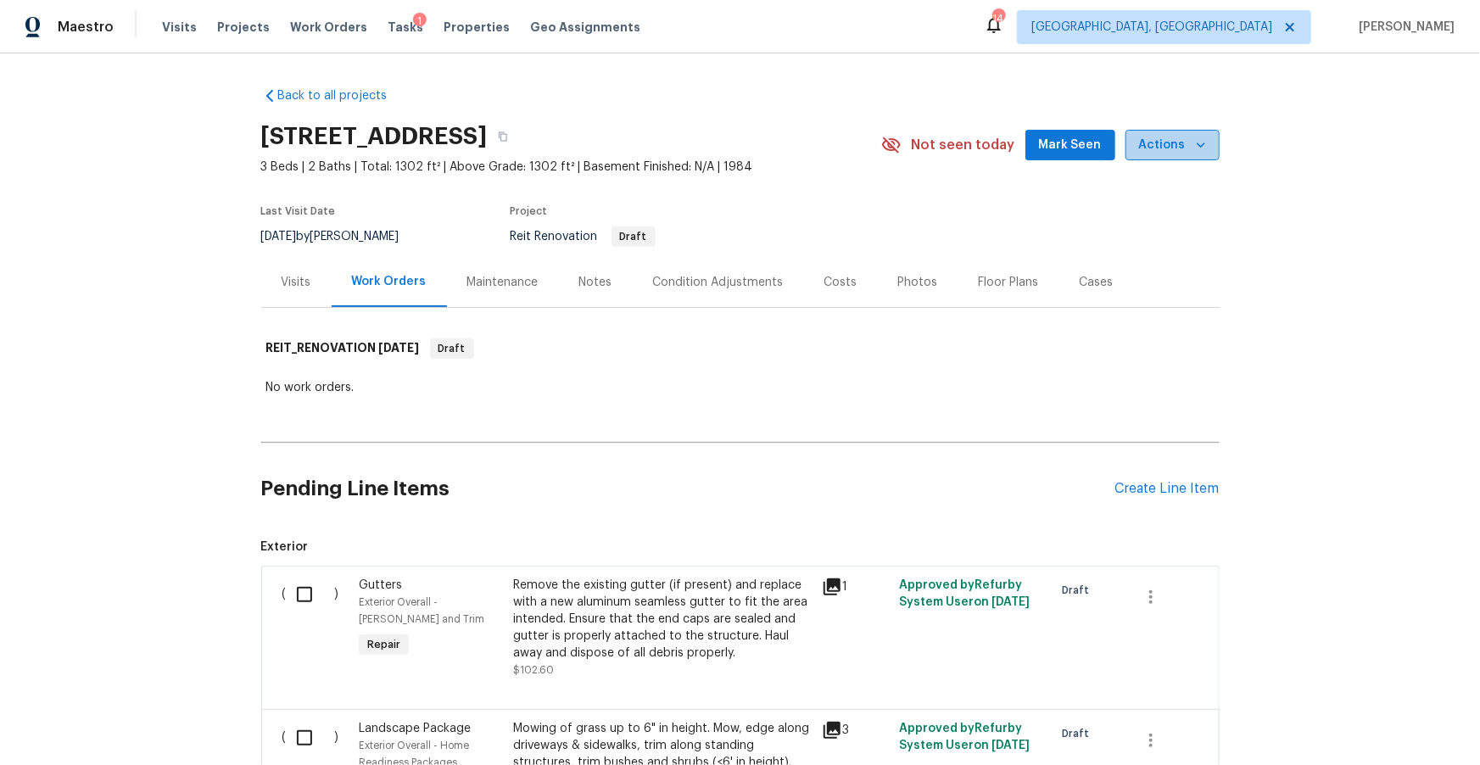
click at [1202, 143] on icon "button" at bounding box center [1200, 145] width 17 height 17
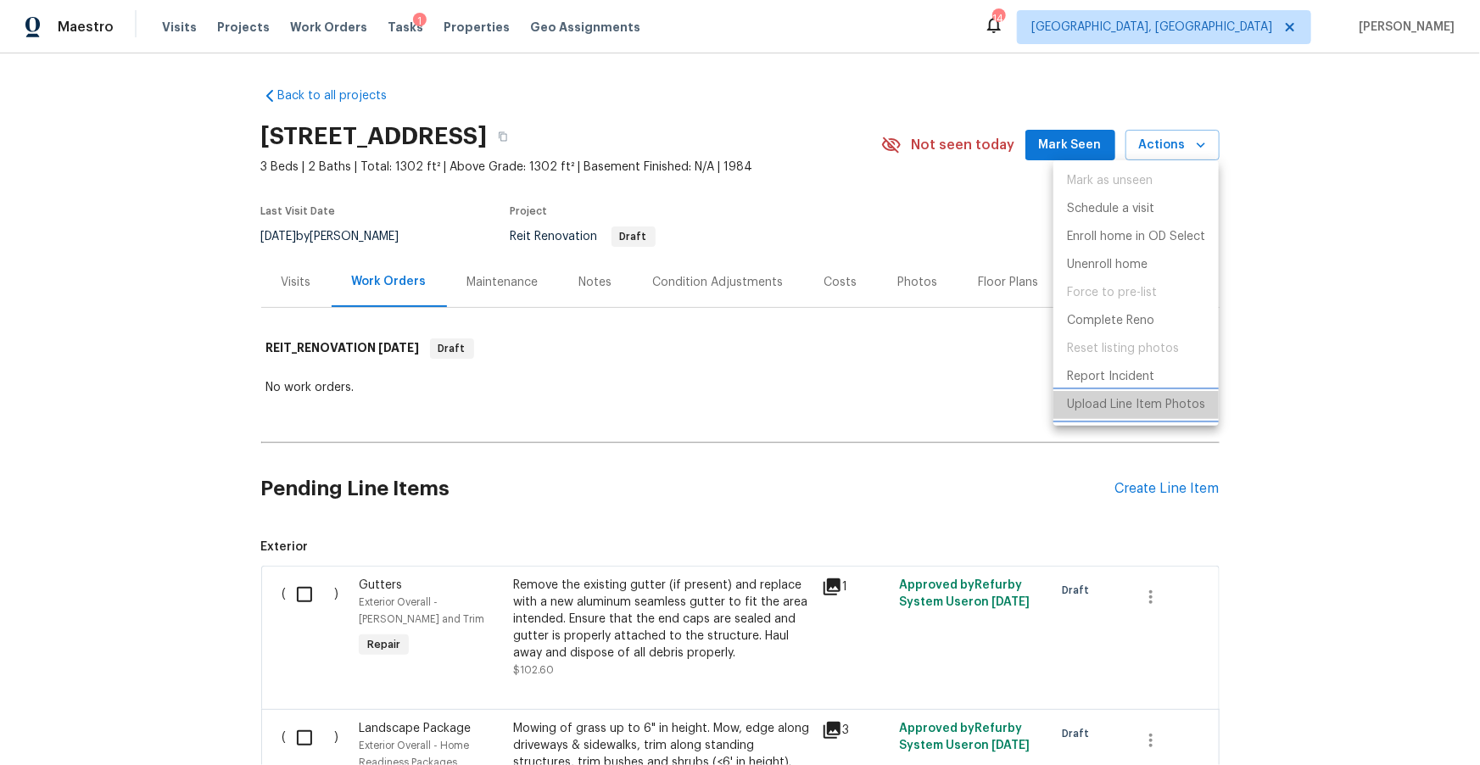
click at [1150, 411] on p "Upload Line Item Photos" at bounding box center [1136, 405] width 138 height 18
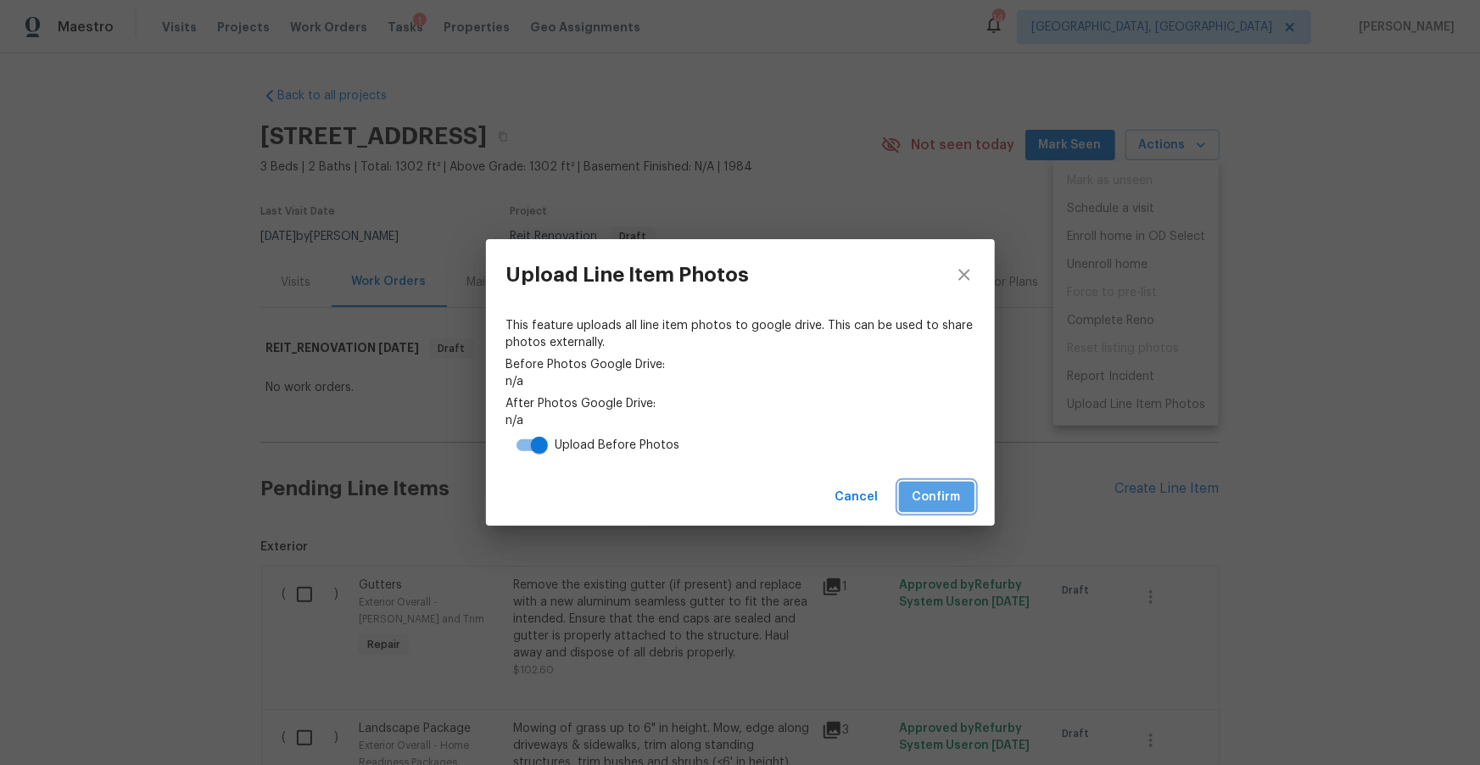
click at [920, 492] on span "Confirm" at bounding box center [937, 497] width 48 height 21
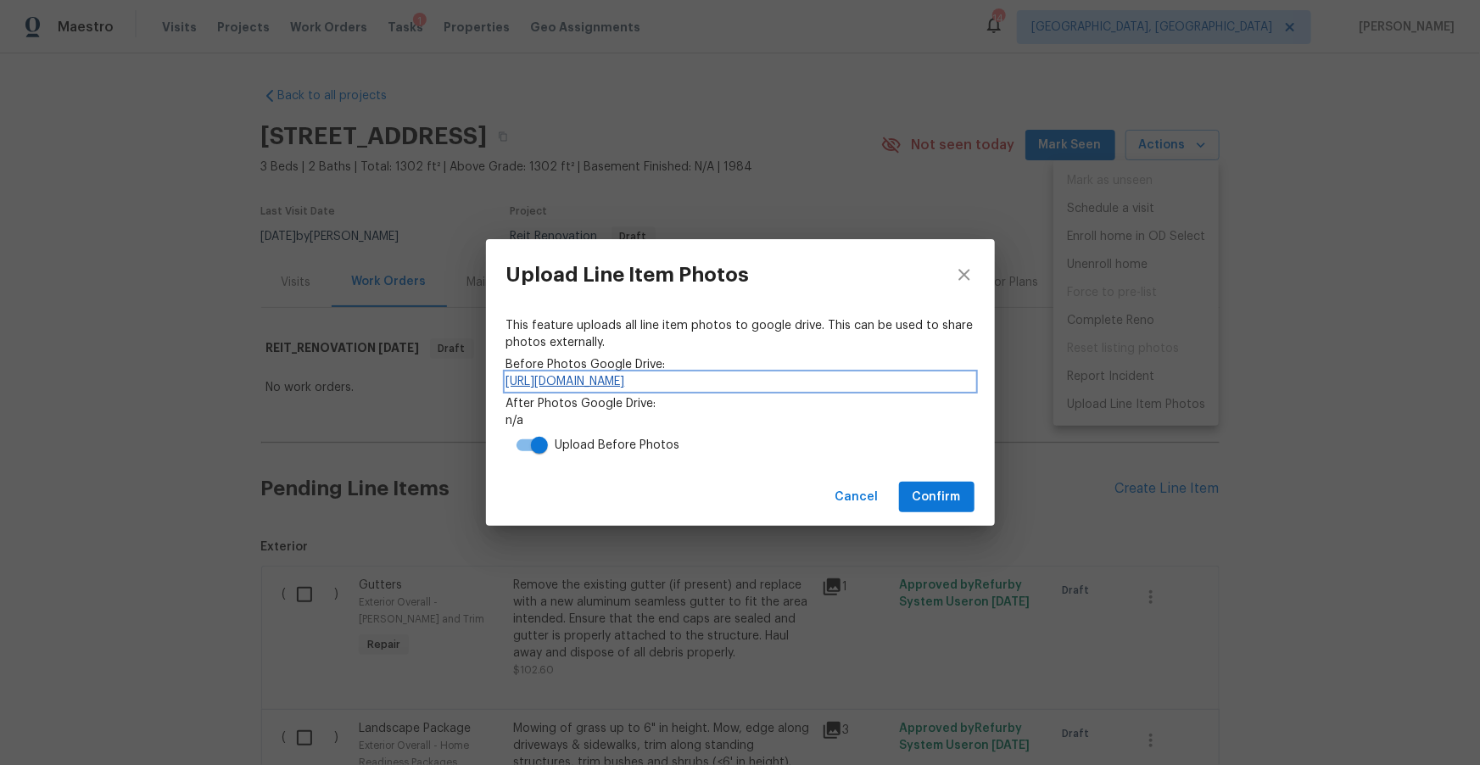
click at [667, 380] on link "[URL][DOMAIN_NAME]" at bounding box center [740, 381] width 468 height 17
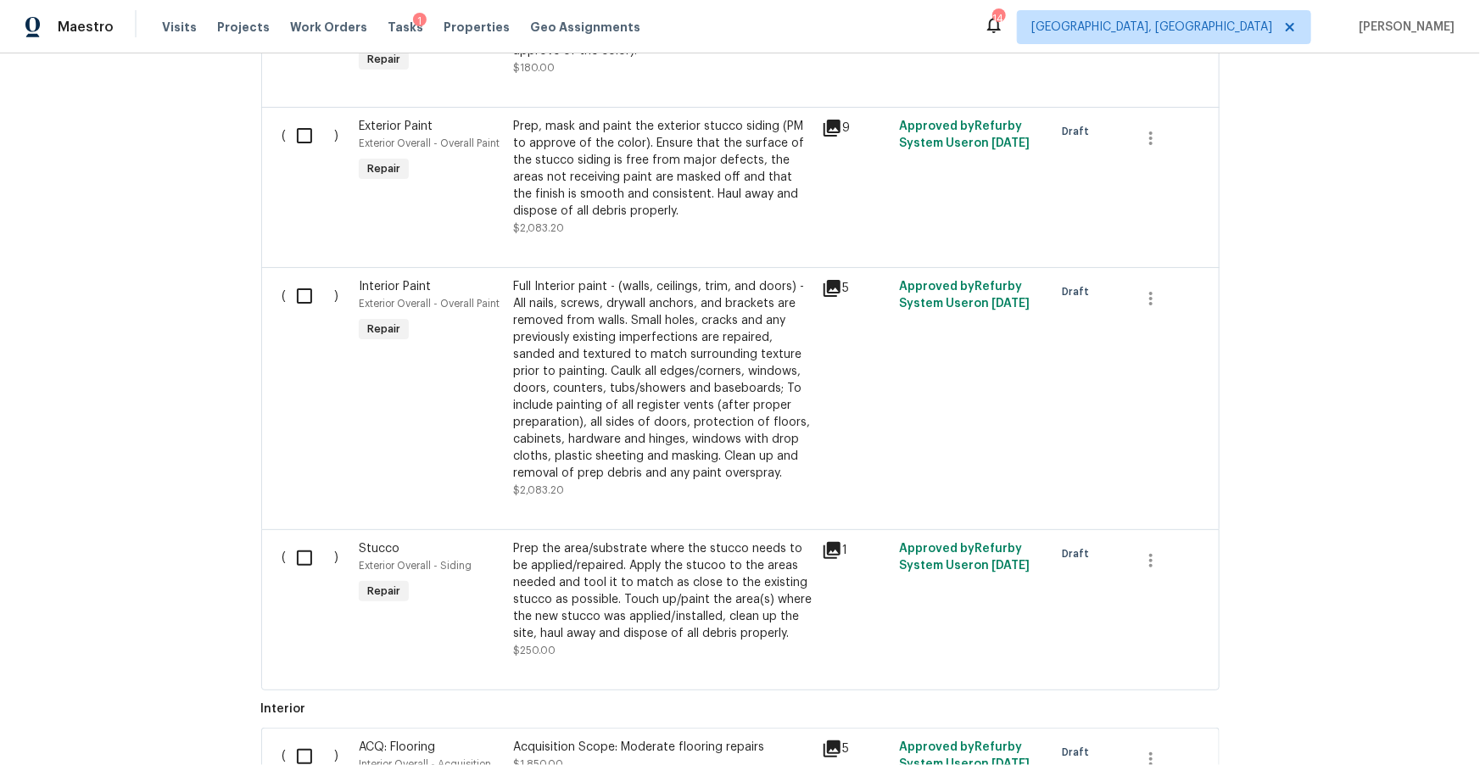
scroll to position [901, 0]
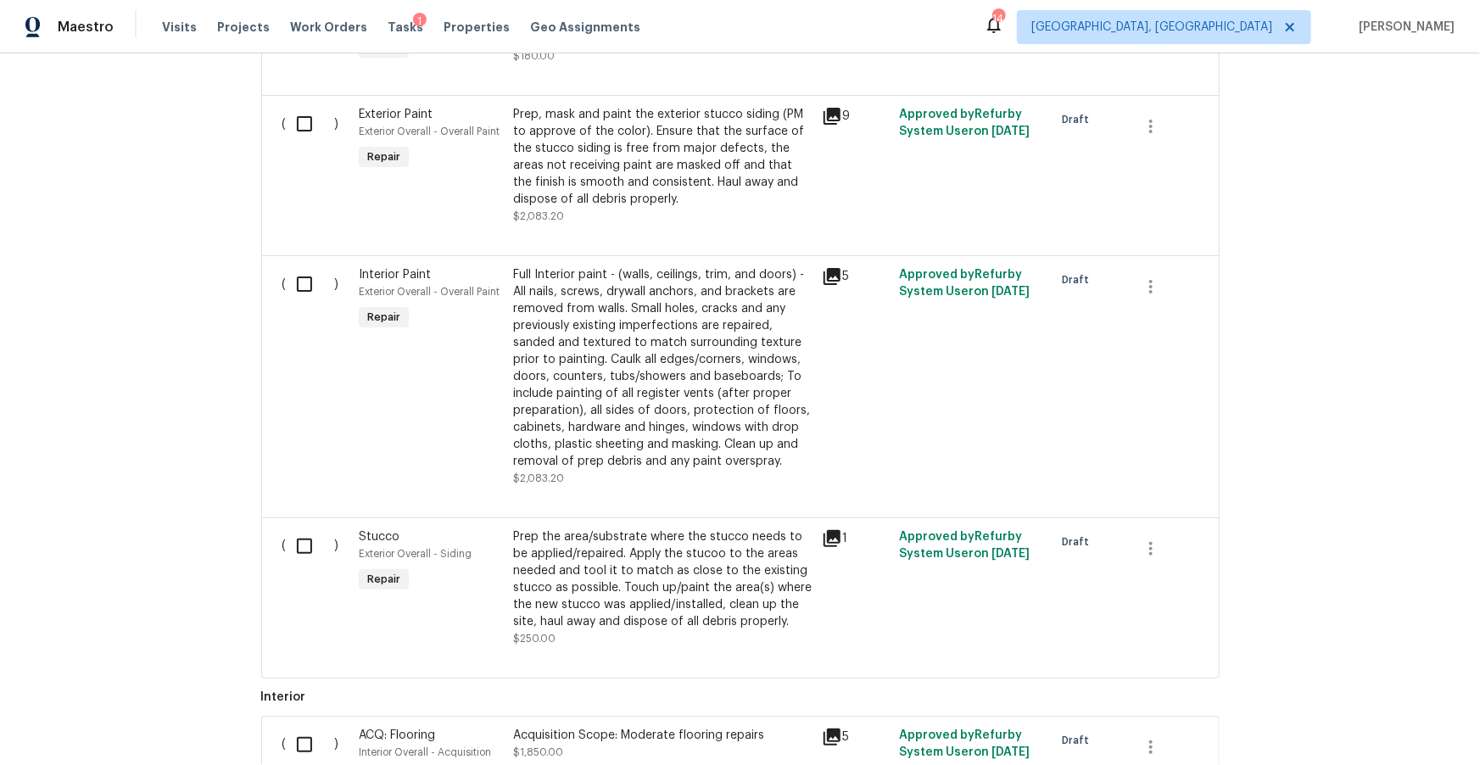
click at [625, 166] on div "Prep, mask and paint the exterior stucco siding (PM to approve of the color). E…" at bounding box center [662, 157] width 299 height 102
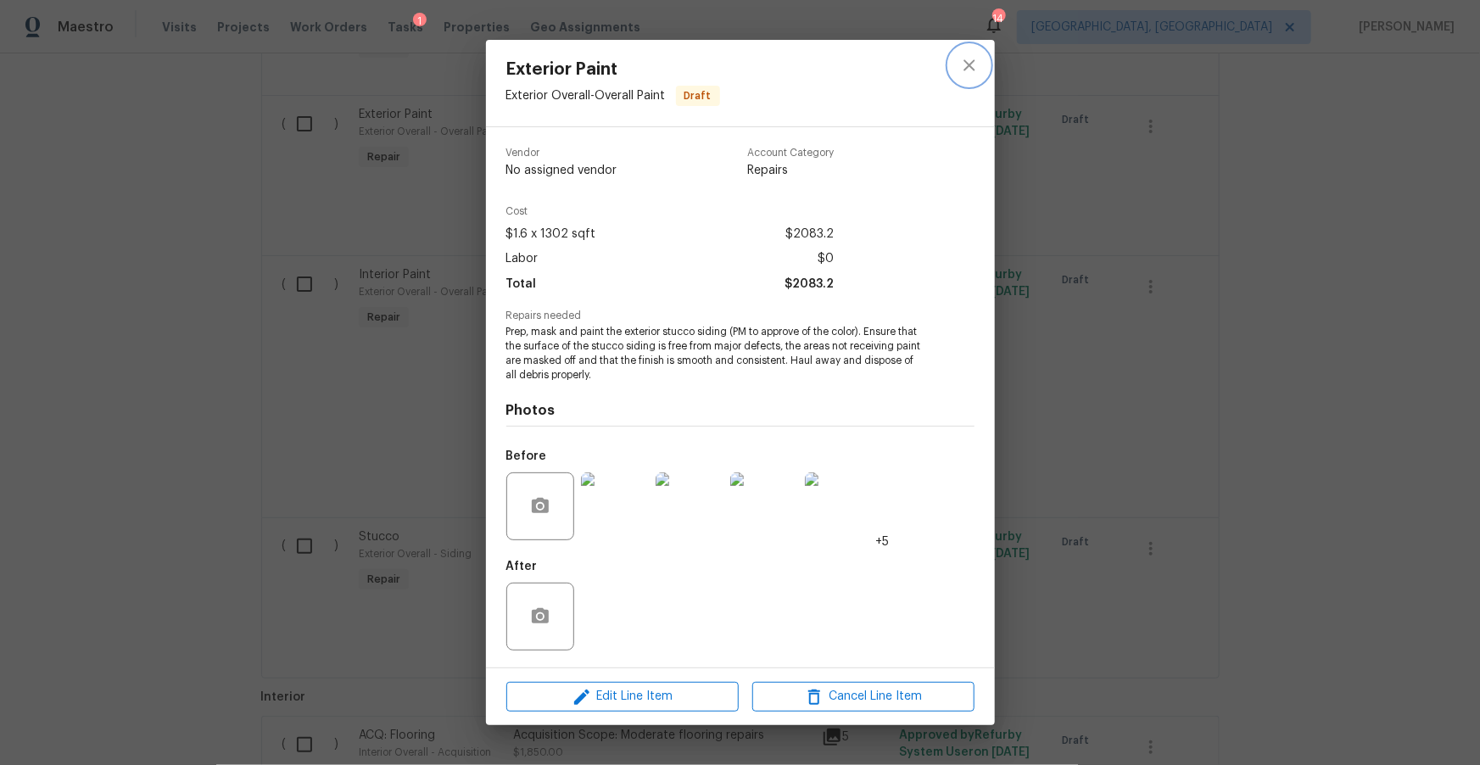
click at [969, 64] on icon "close" at bounding box center [969, 65] width 20 height 20
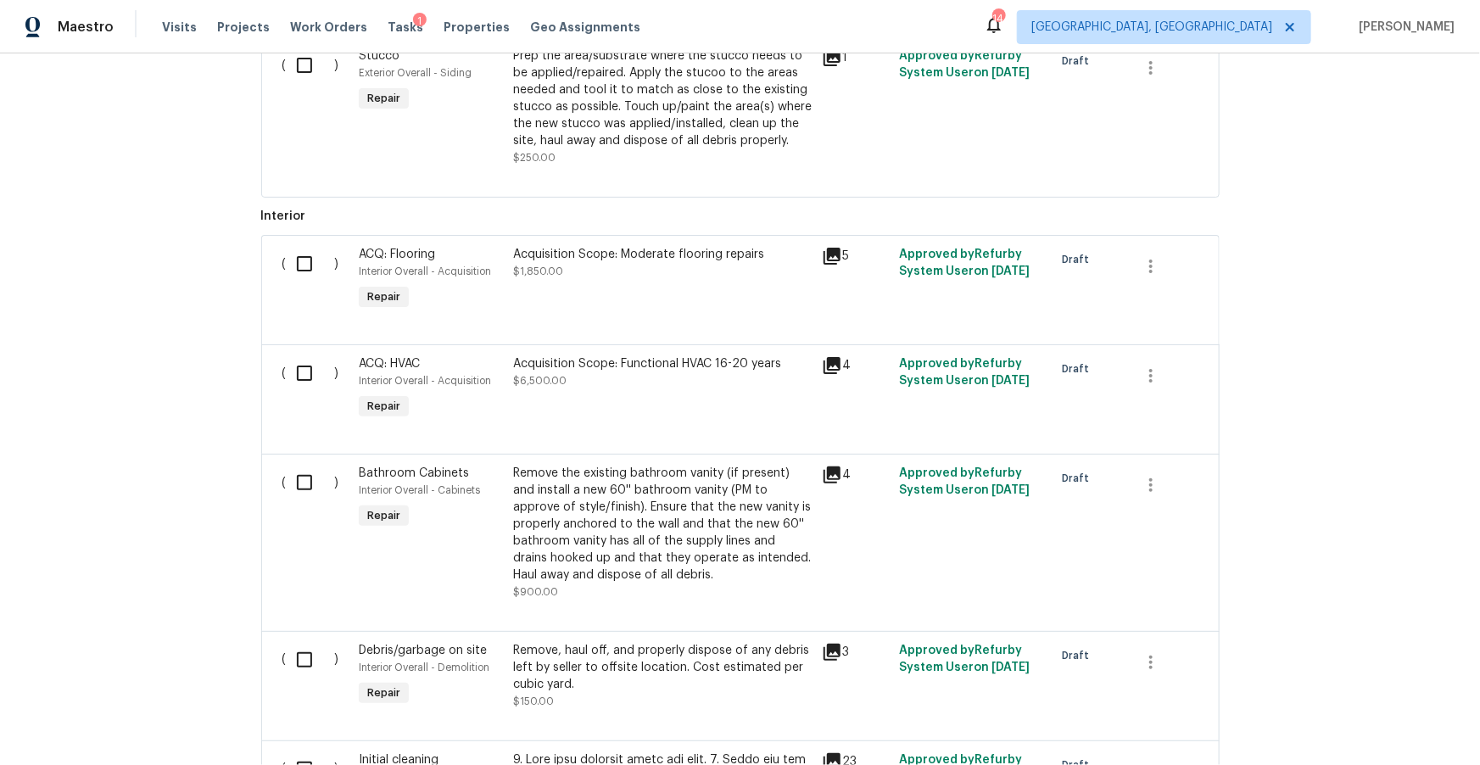
scroll to position [1382, 0]
click at [742, 269] on div "Acquisition Scope: Moderate flooring repairs $1,850.00" at bounding box center [662, 262] width 299 height 34
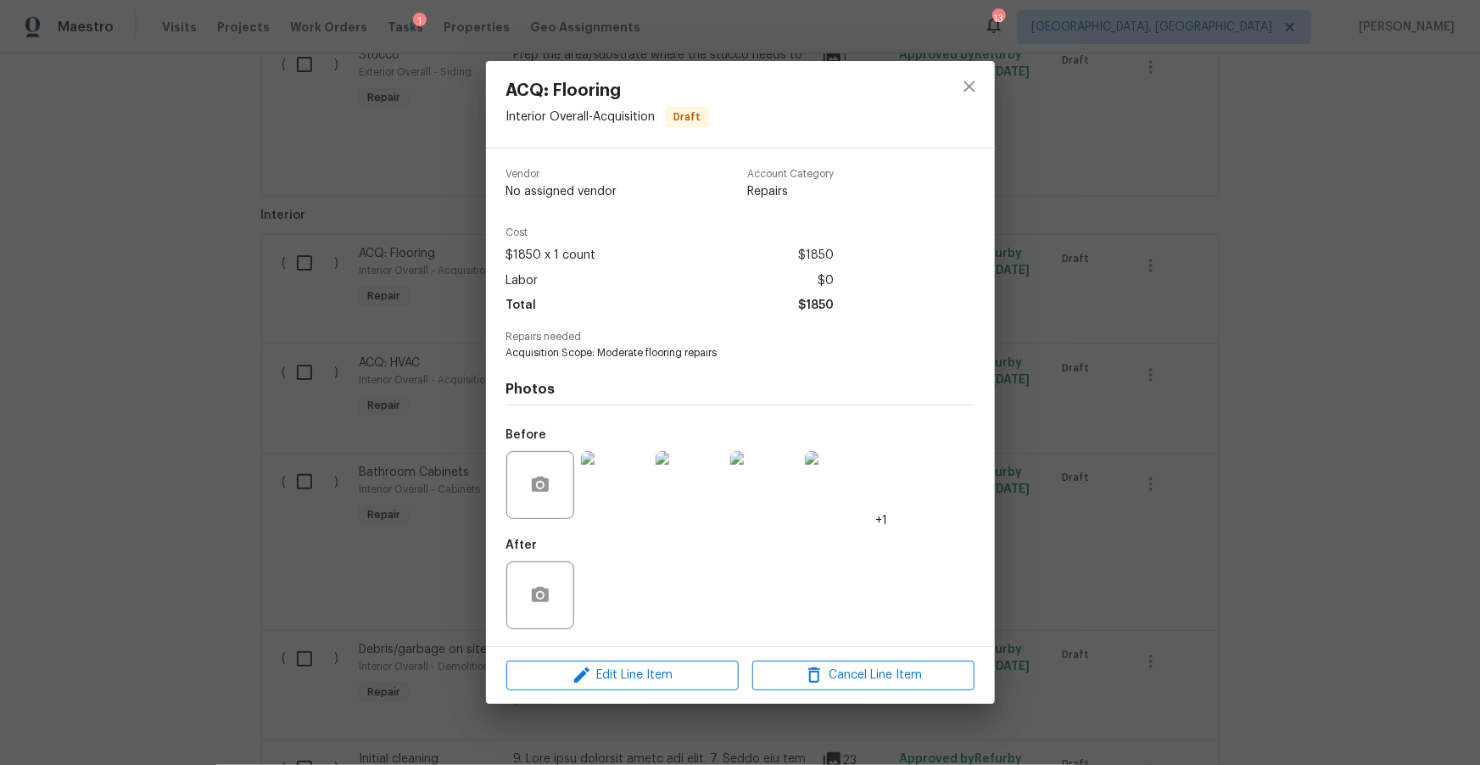
click at [611, 505] on img at bounding box center [615, 485] width 68 height 68
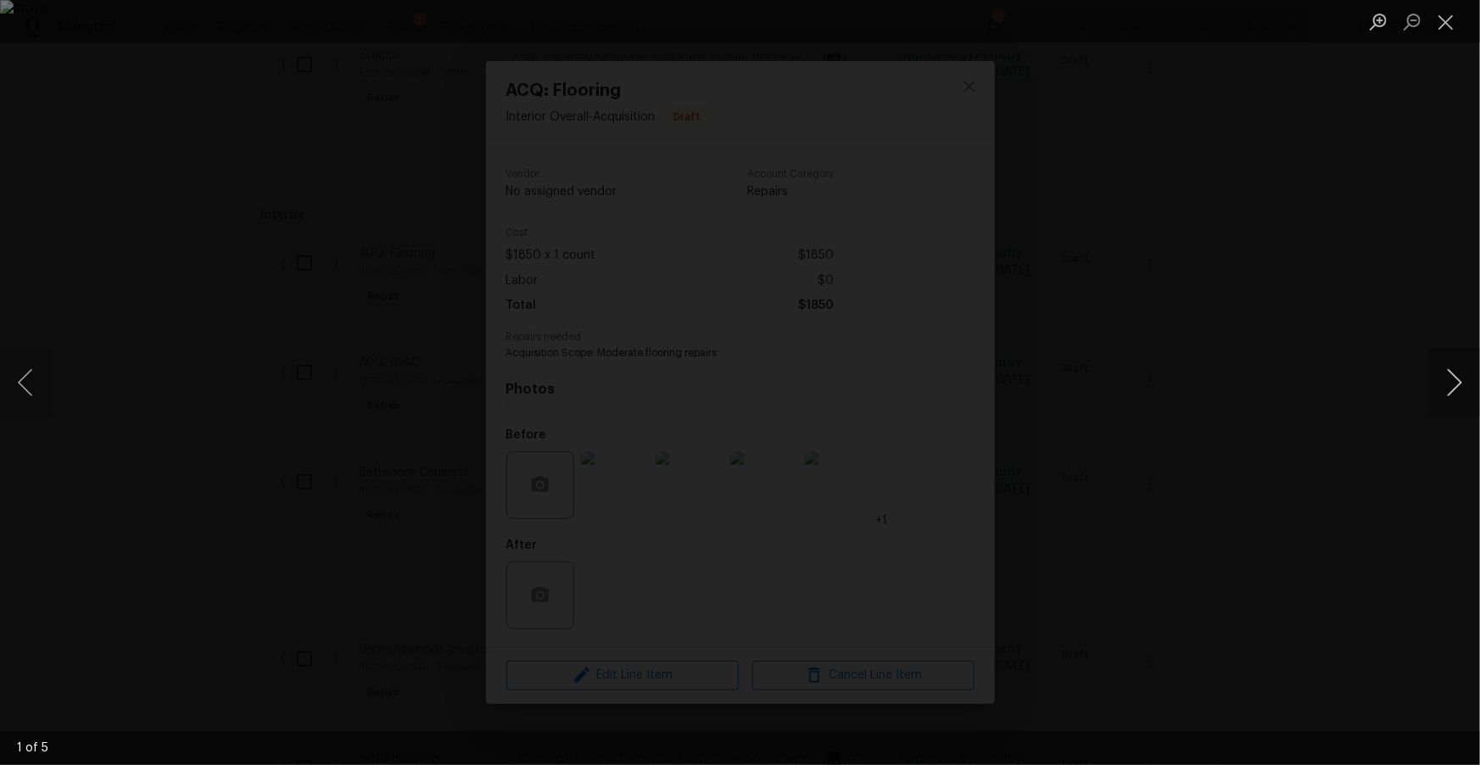
click at [1438, 393] on button "Next image" at bounding box center [1454, 383] width 51 height 68
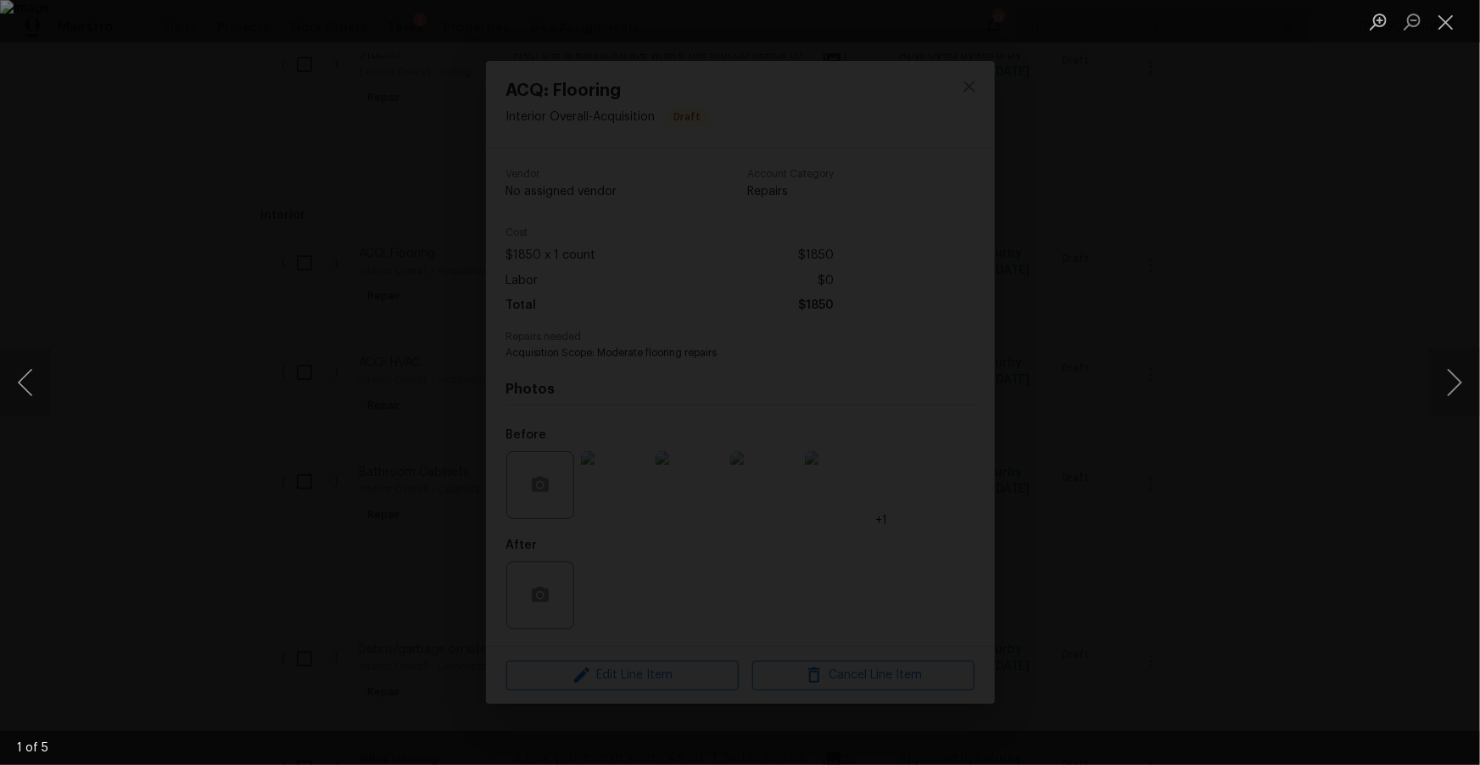
click at [1417, 427] on div "Lightbox" at bounding box center [740, 382] width 1480 height 765
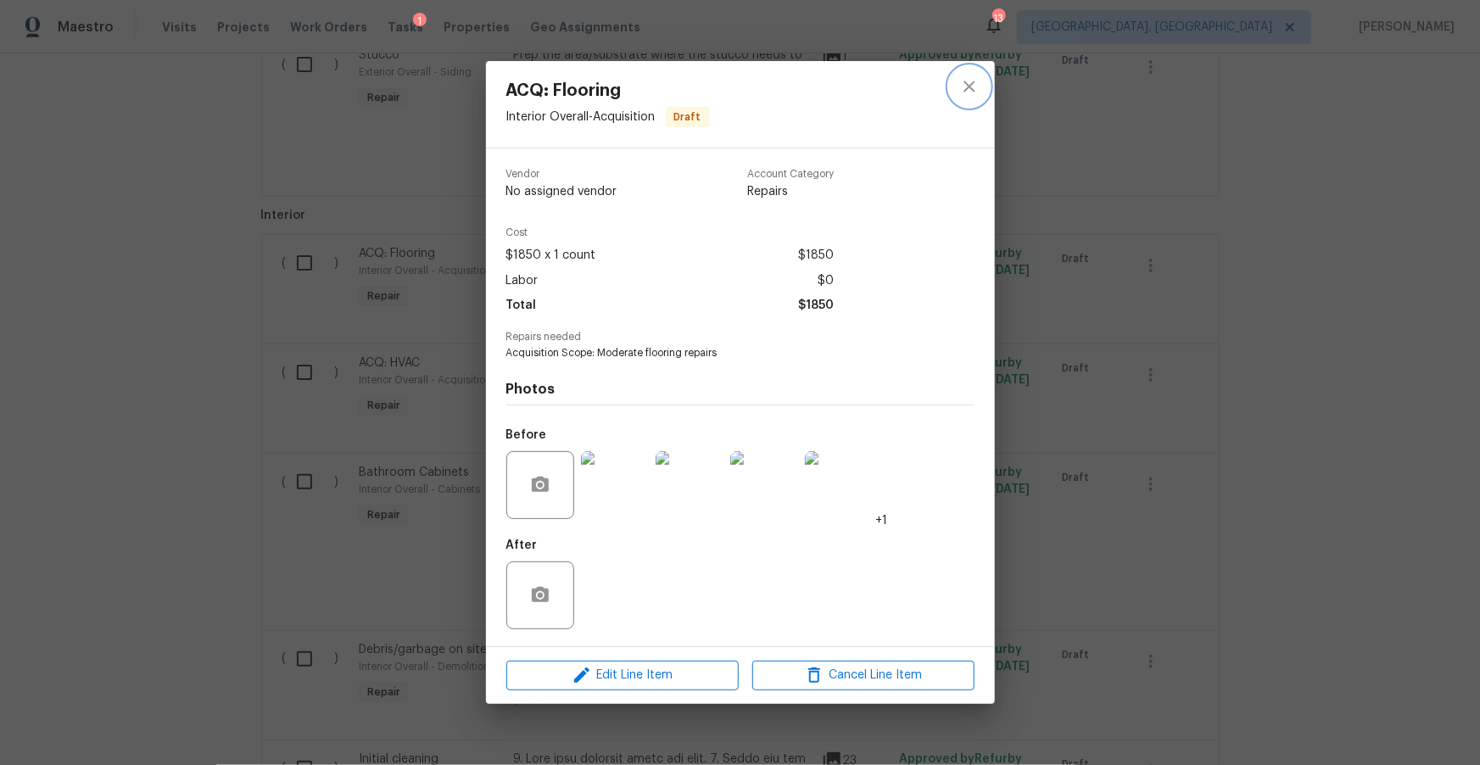
click at [963, 92] on icon "close" at bounding box center [969, 86] width 20 height 20
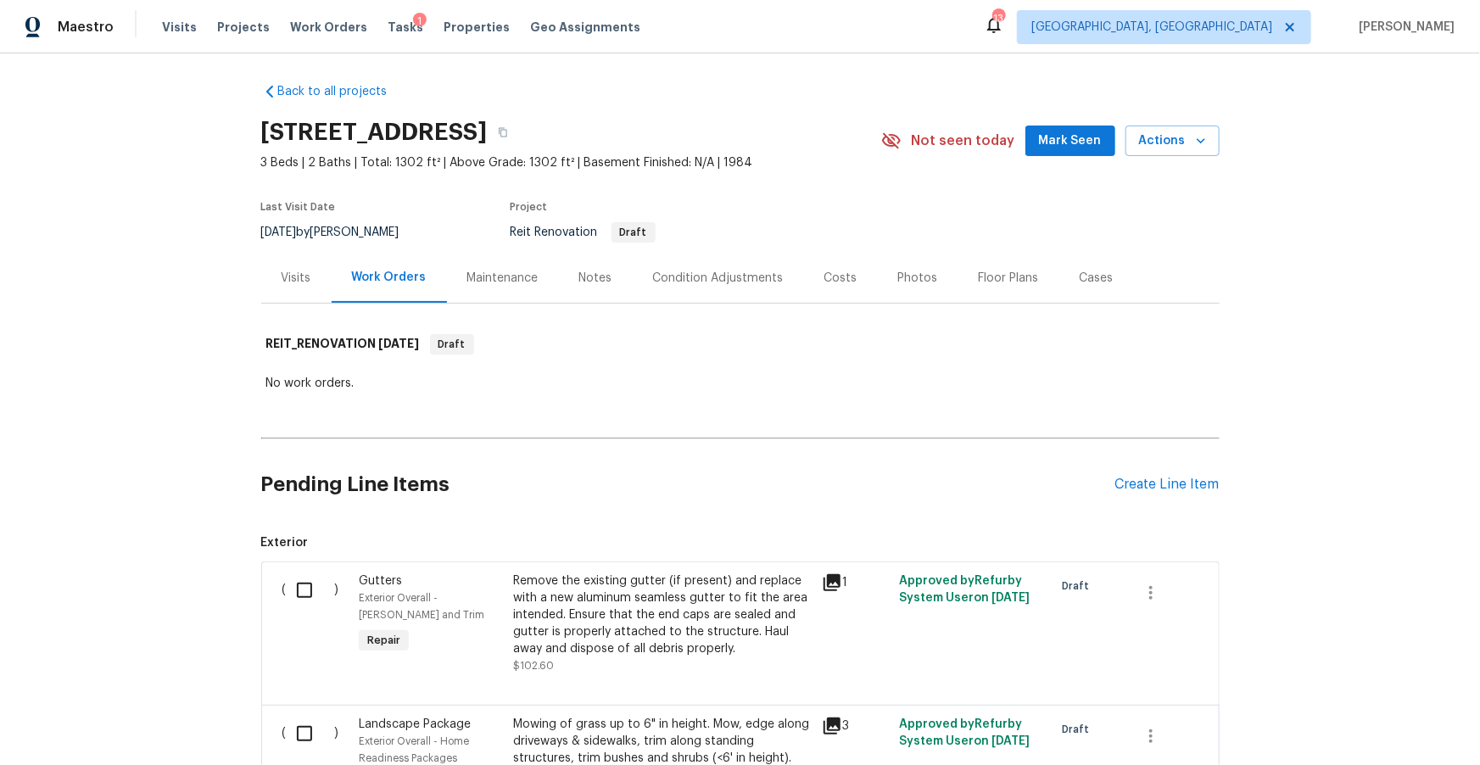
scroll to position [0, 0]
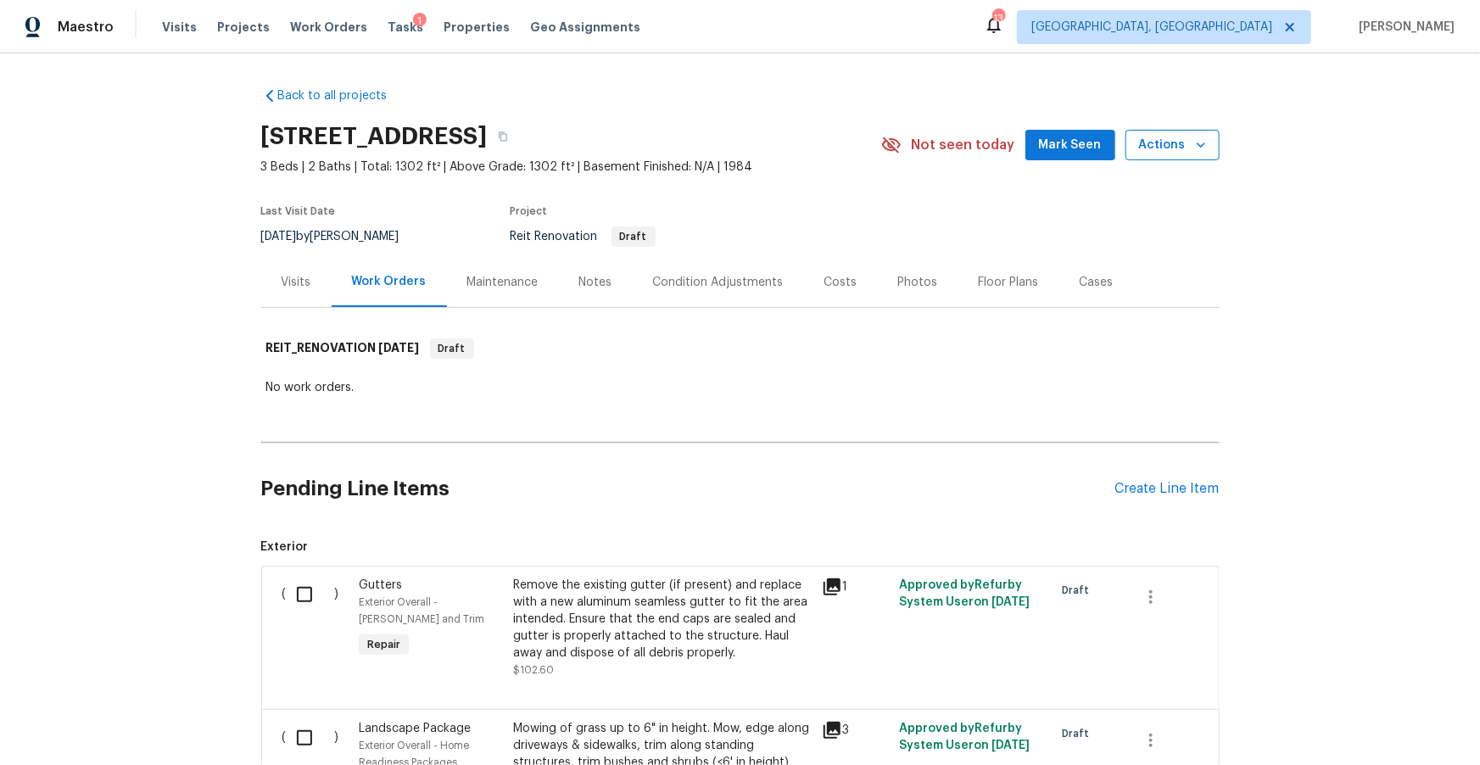
click at [1181, 148] on span "Actions" at bounding box center [1172, 145] width 67 height 21
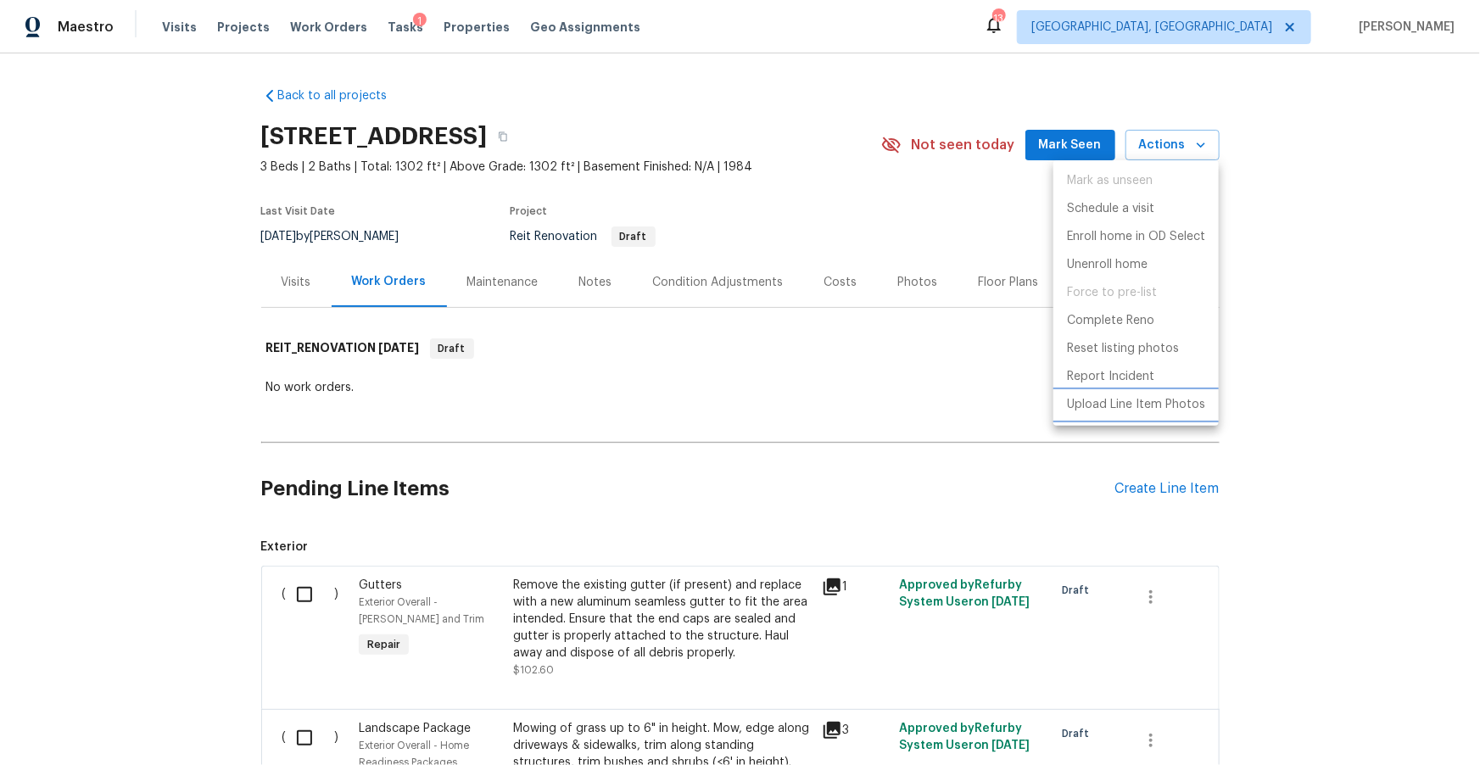
click at [1071, 410] on p "Upload Line Item Photos" at bounding box center [1136, 405] width 138 height 18
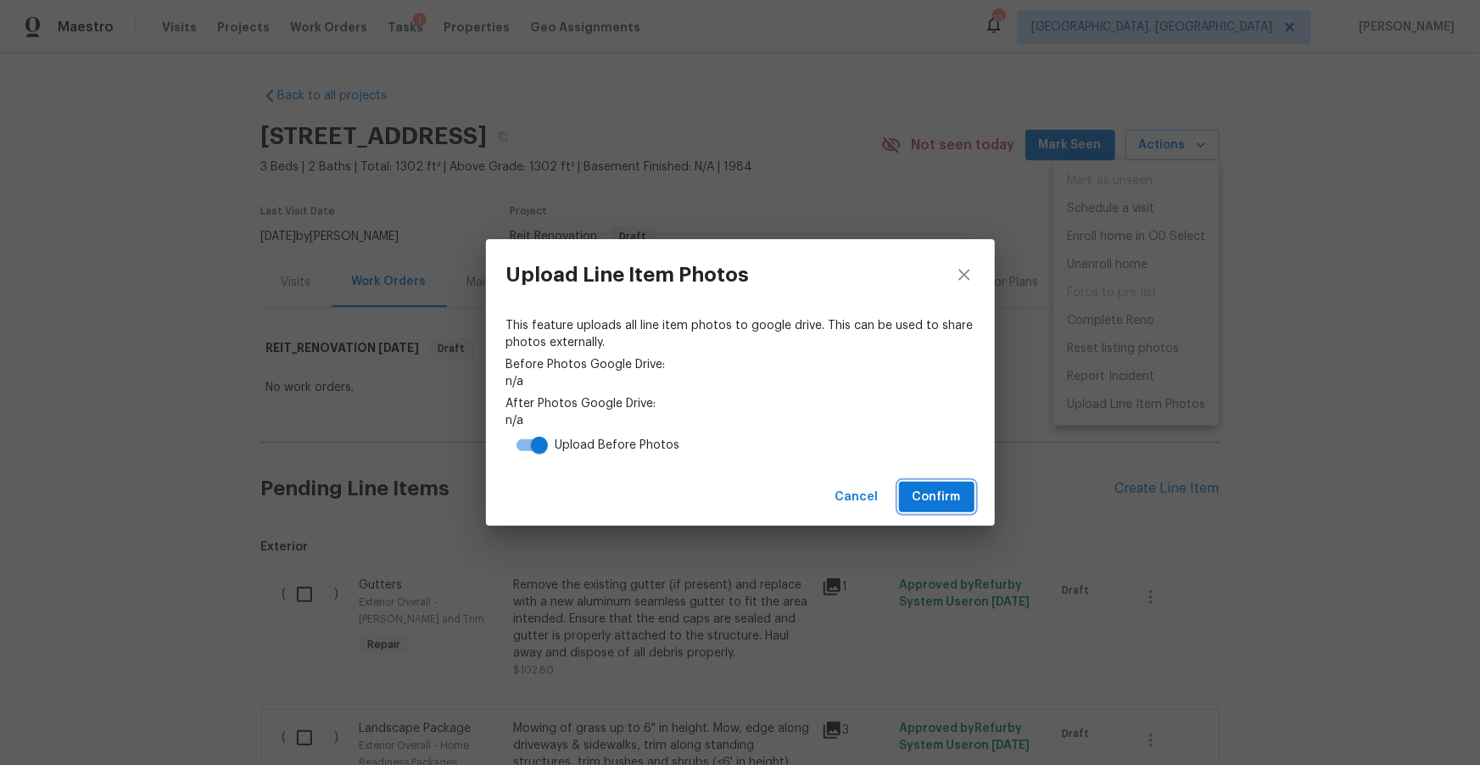
click at [918, 494] on span "Confirm" at bounding box center [937, 497] width 48 height 21
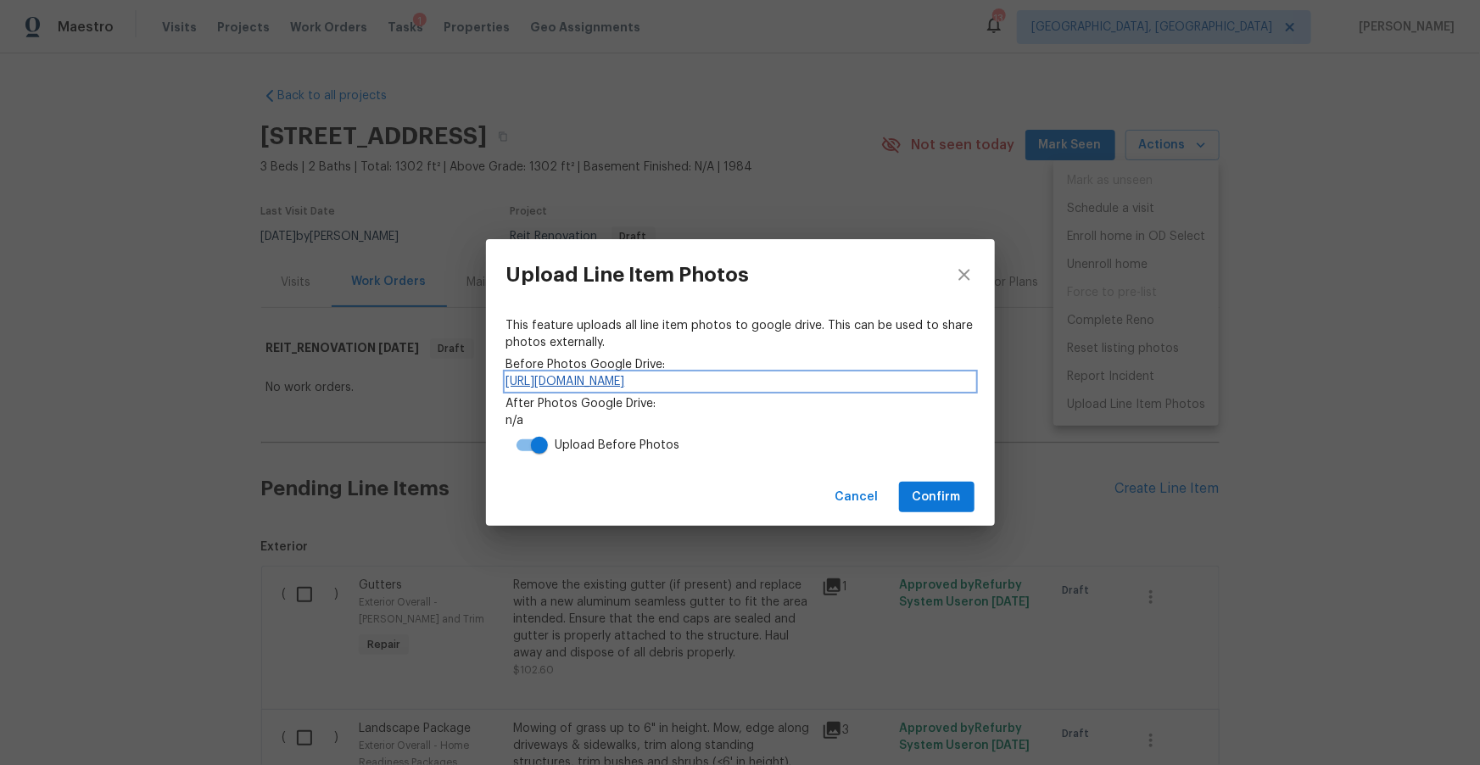
click at [867, 378] on link "[URL][DOMAIN_NAME]" at bounding box center [740, 381] width 468 height 17
